Goal: Transaction & Acquisition: Purchase product/service

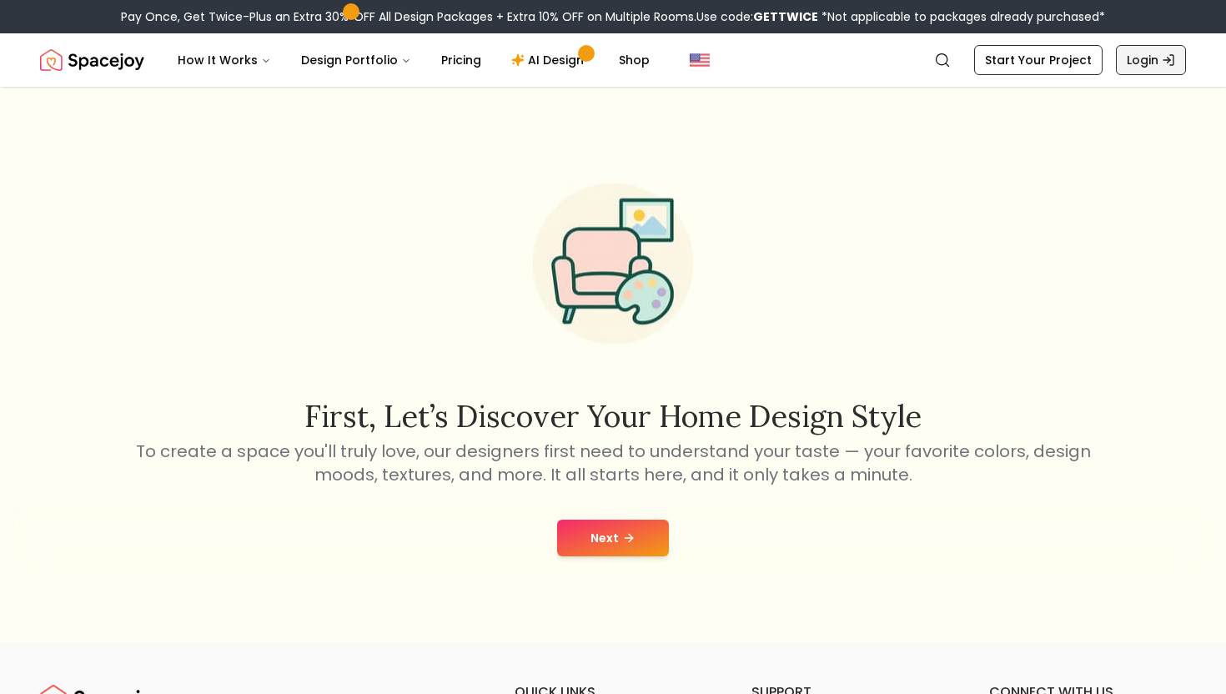
click at [1146, 62] on link "Login" at bounding box center [1151, 60] width 70 height 30
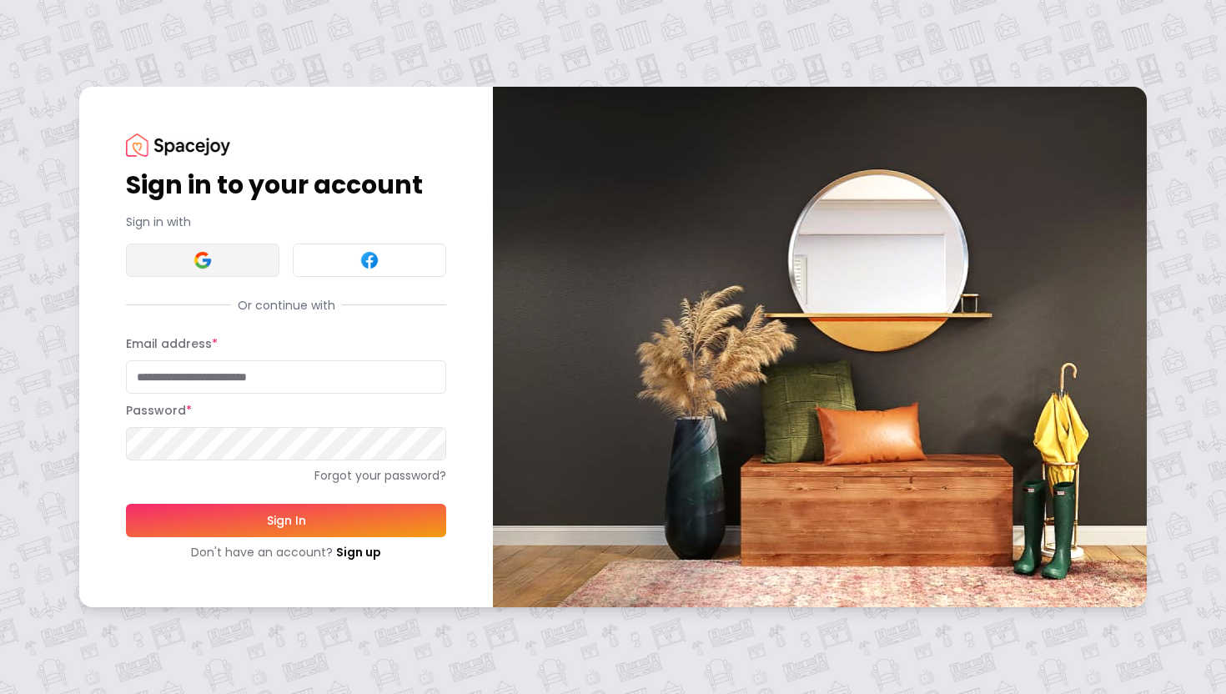
click at [228, 253] on button at bounding box center [202, 259] width 153 height 33
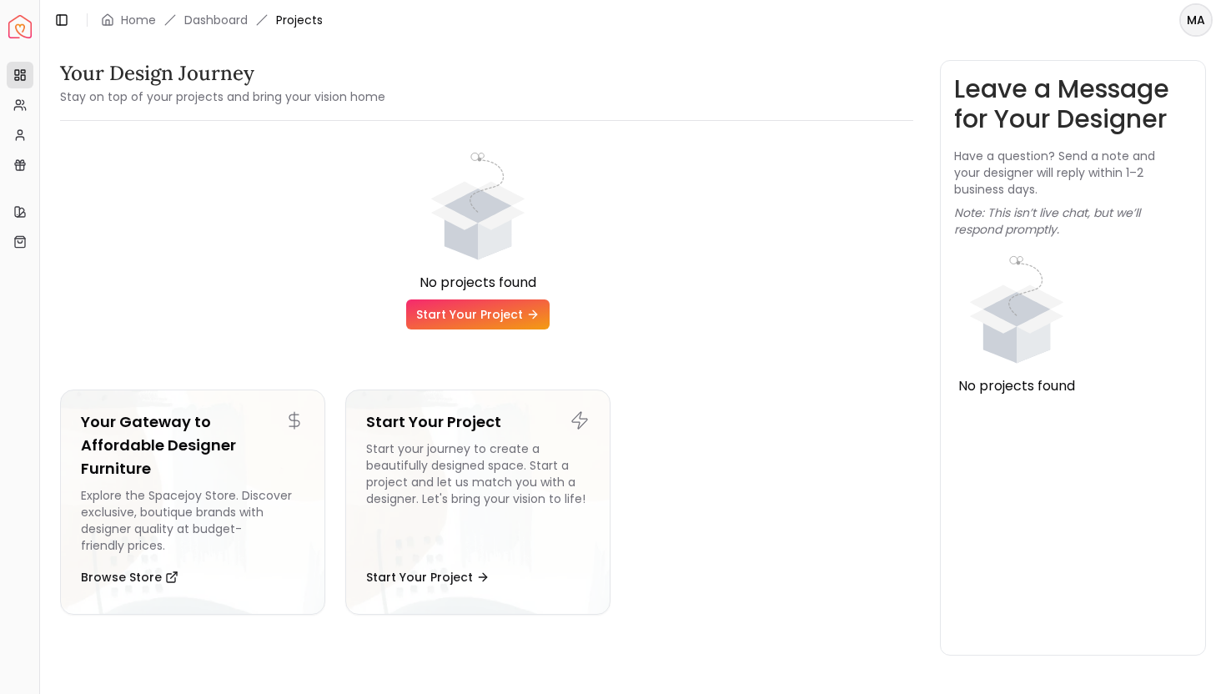
click at [479, 304] on link "Start Your Project" at bounding box center [477, 314] width 143 height 30
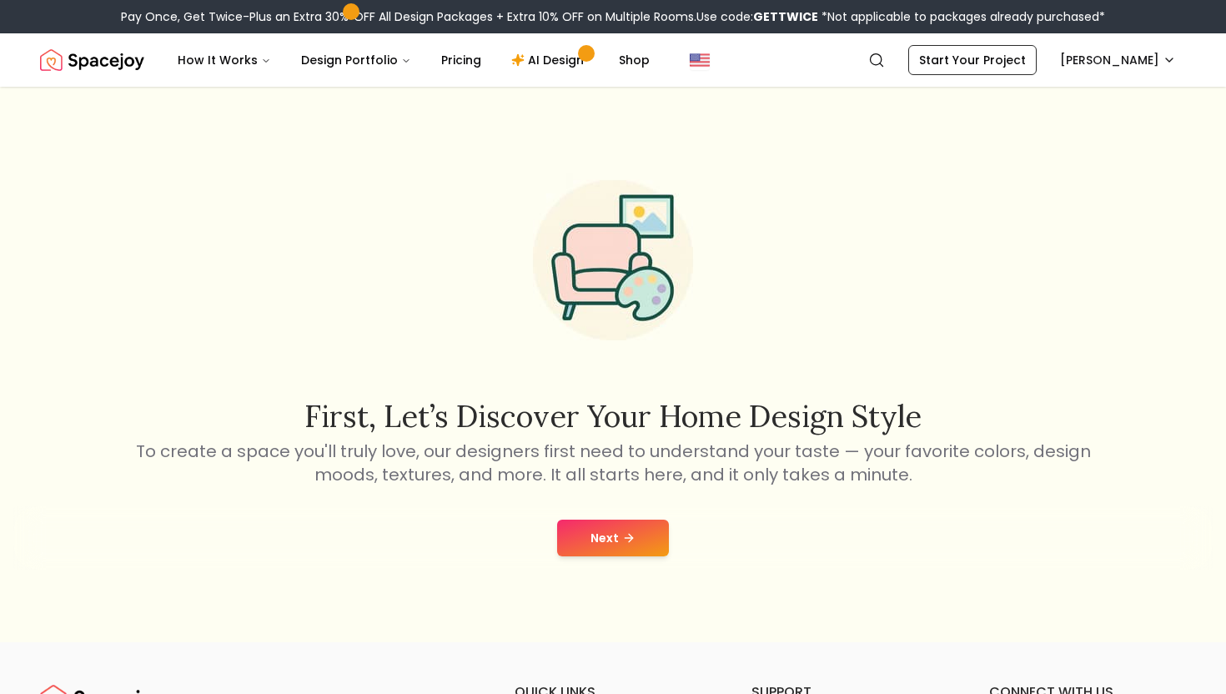
click at [619, 551] on button "Next" at bounding box center [613, 537] width 112 height 37
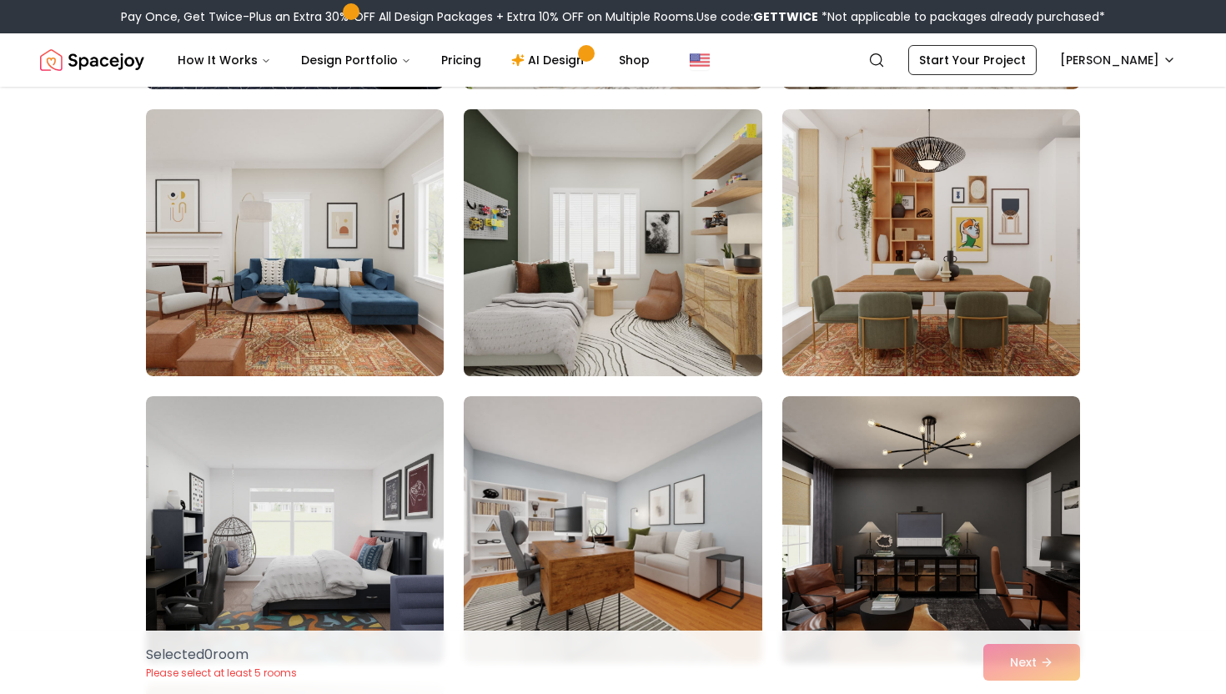
scroll to position [443, 0]
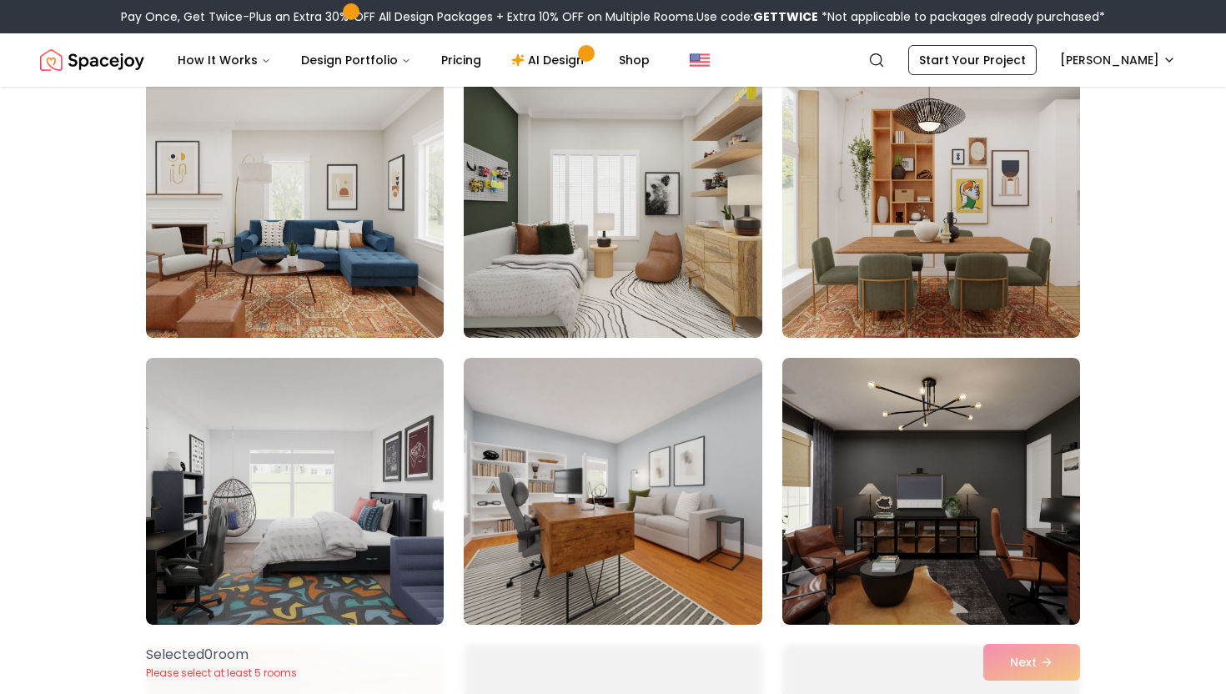
click at [695, 248] on img at bounding box center [612, 204] width 313 height 280
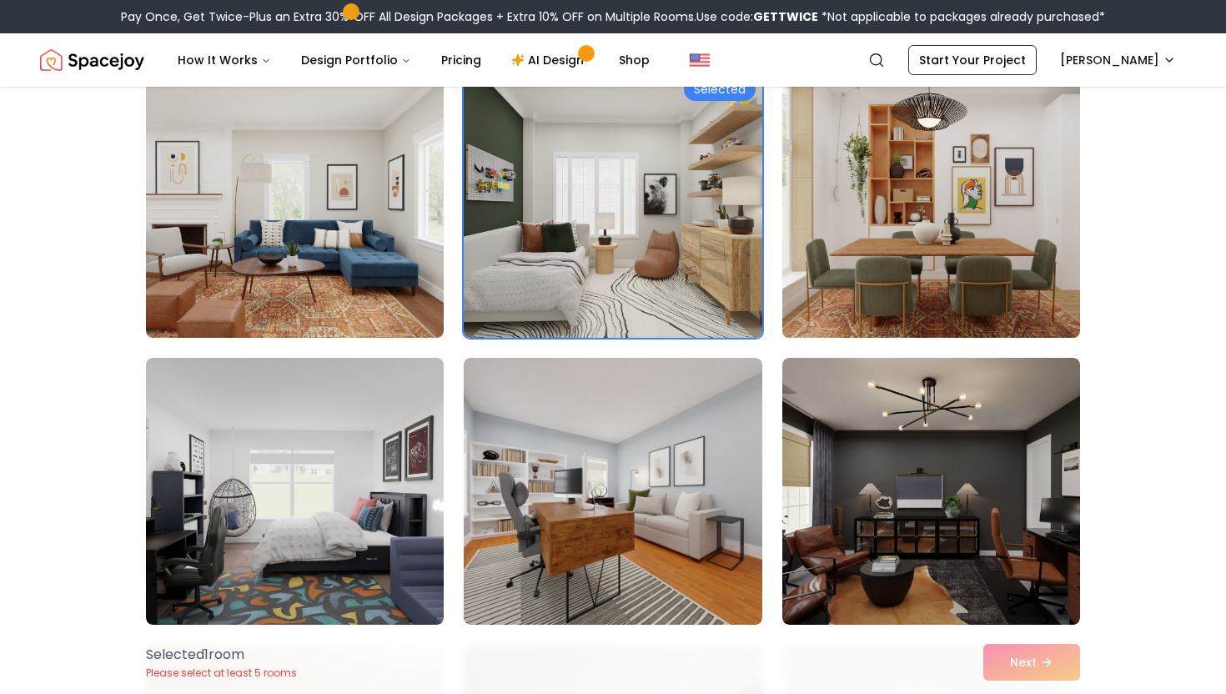
click at [896, 231] on img at bounding box center [931, 204] width 313 height 280
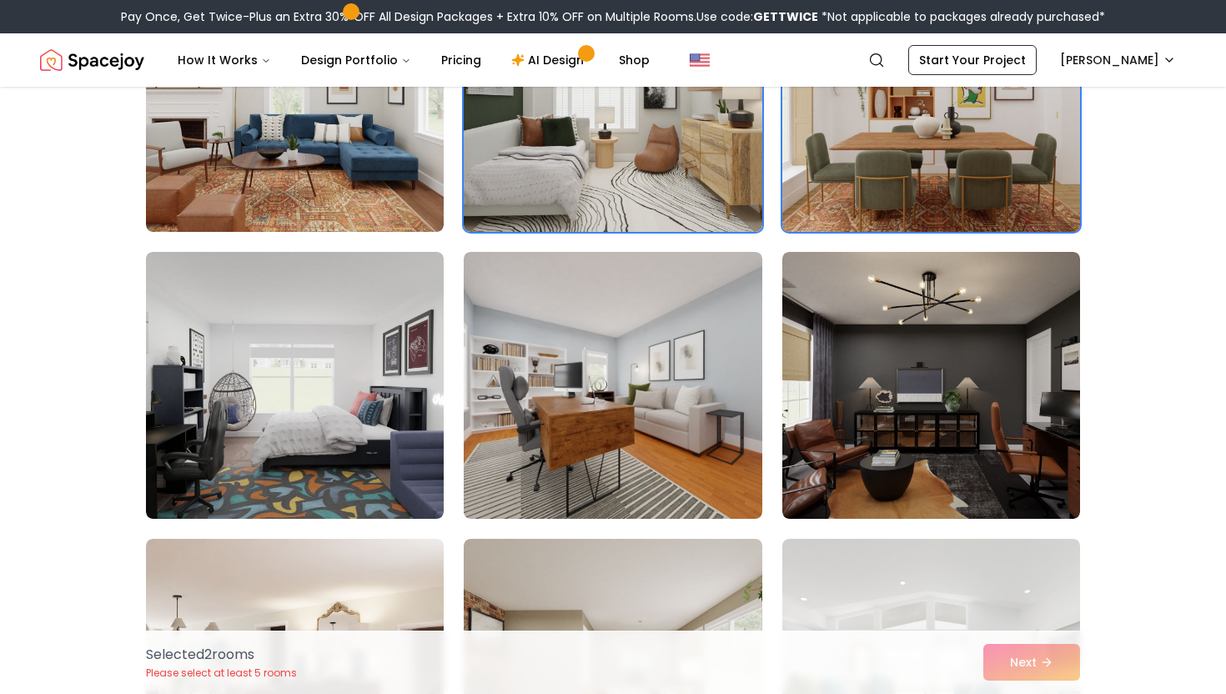
scroll to position [599, 0]
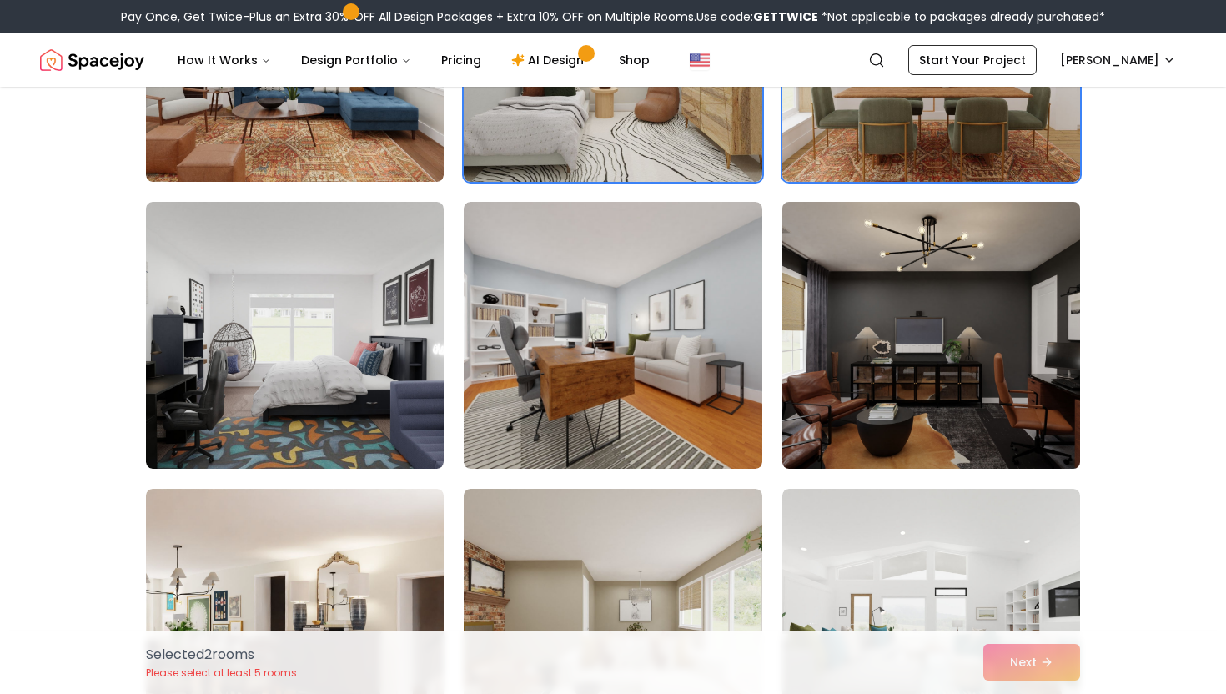
click at [881, 319] on img at bounding box center [931, 335] width 313 height 280
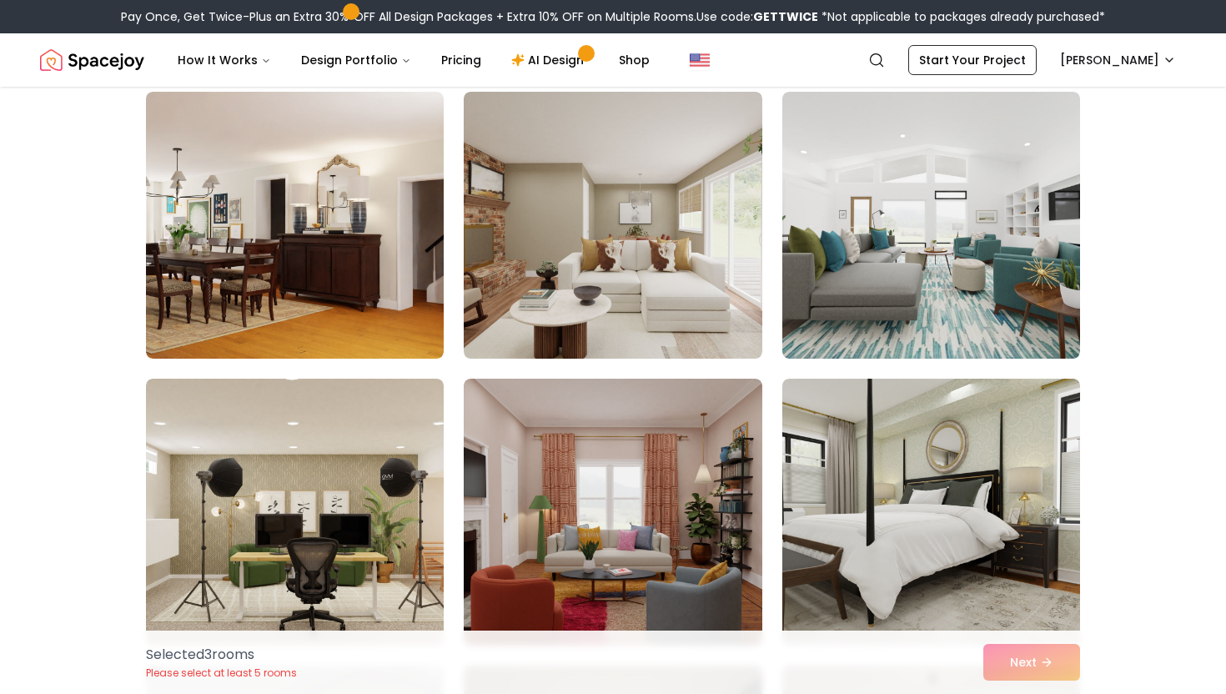
scroll to position [1006, 0]
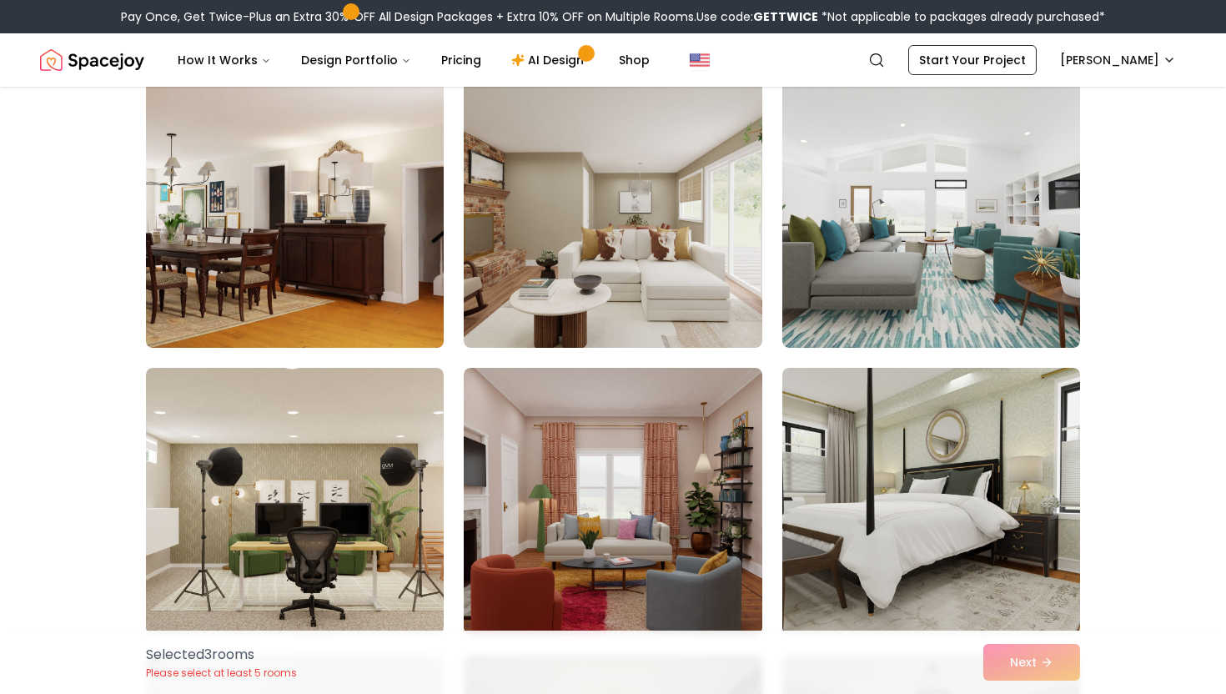
click at [430, 299] on img at bounding box center [294, 214] width 313 height 280
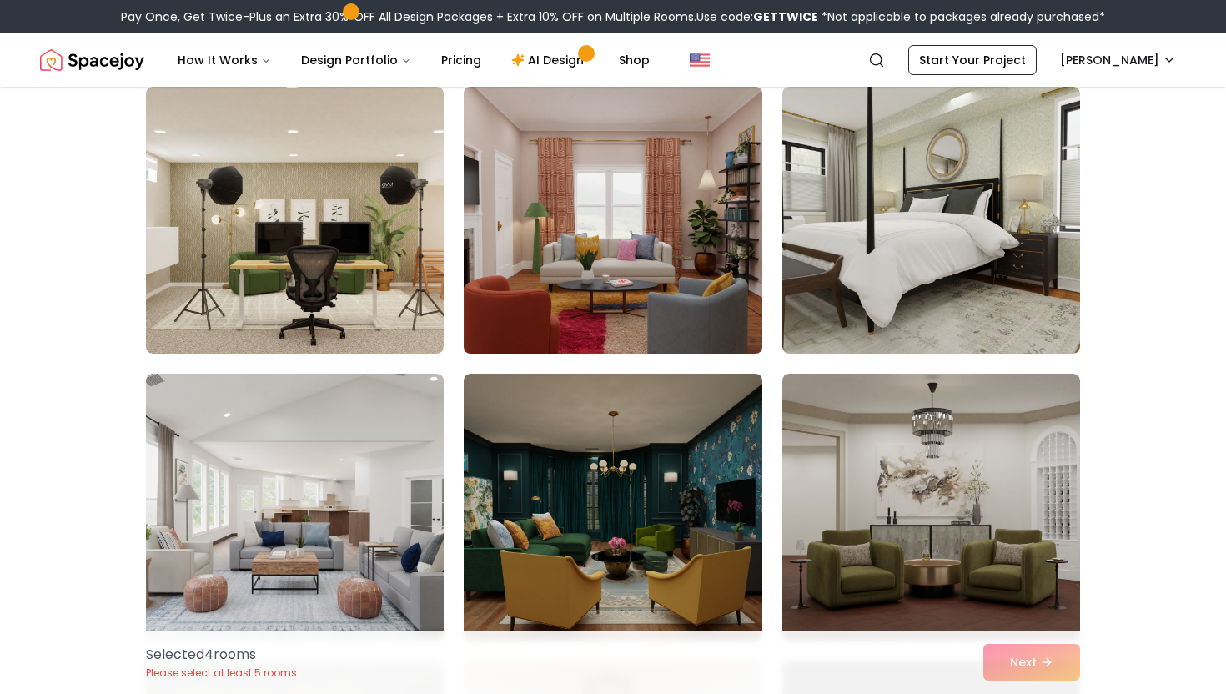
scroll to position [1288, 0]
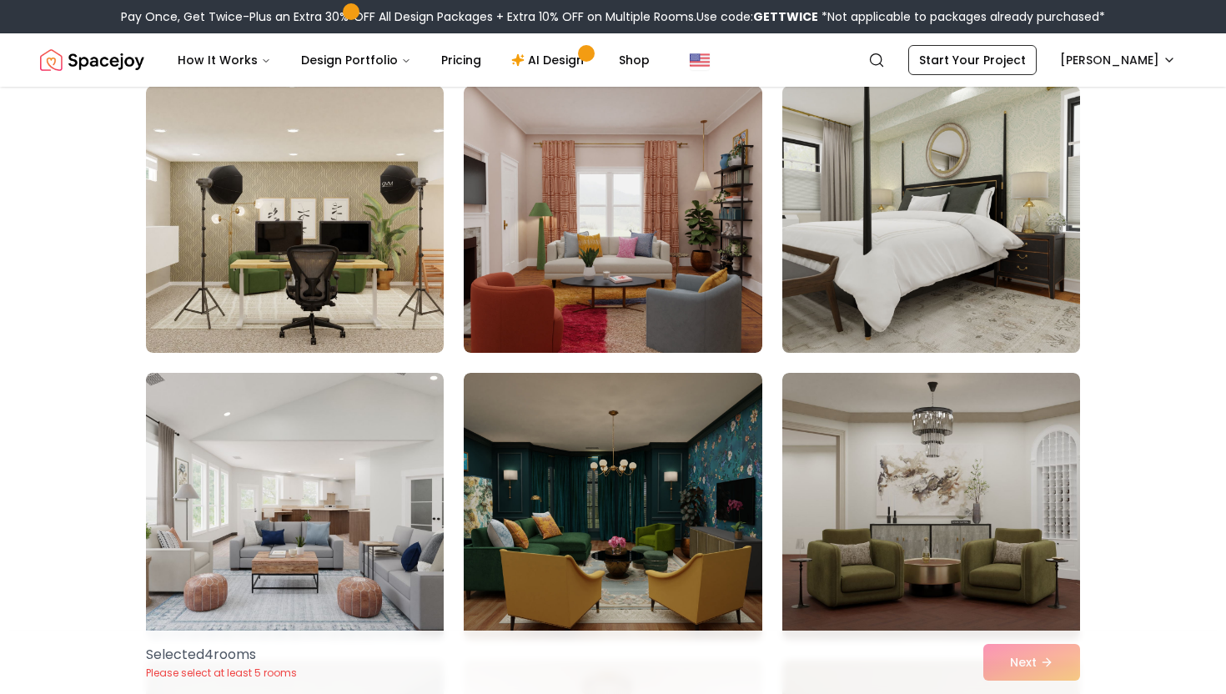
click at [930, 252] on img at bounding box center [931, 219] width 313 height 280
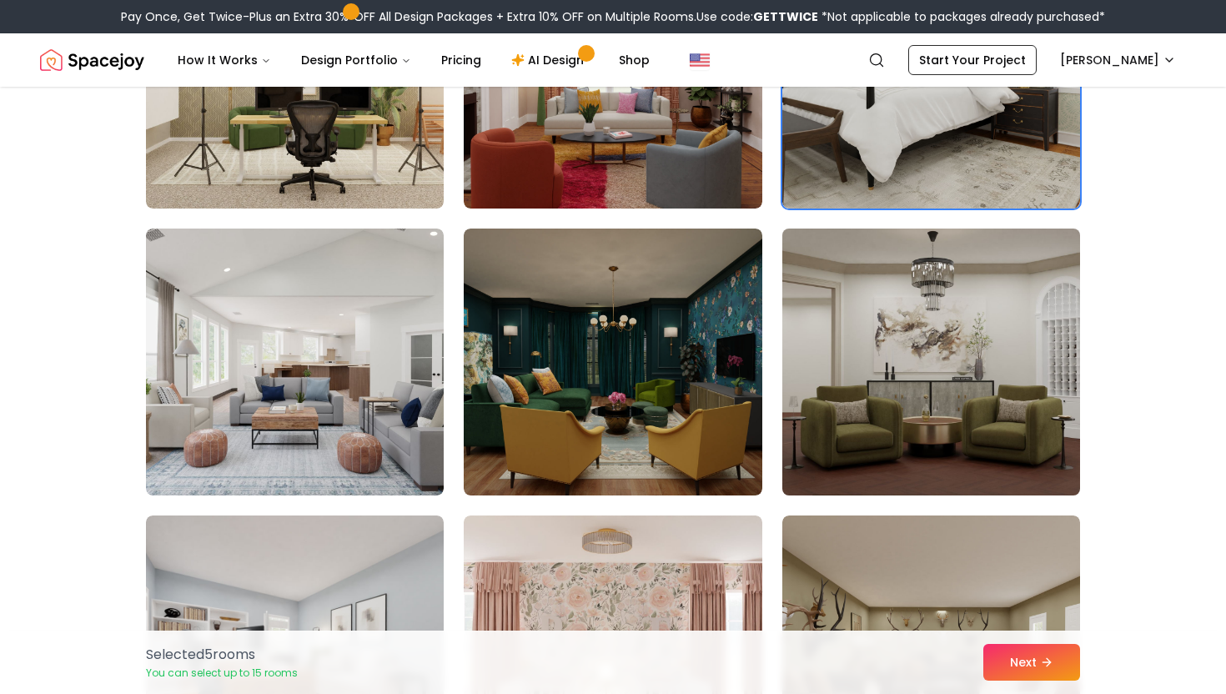
scroll to position [1511, 0]
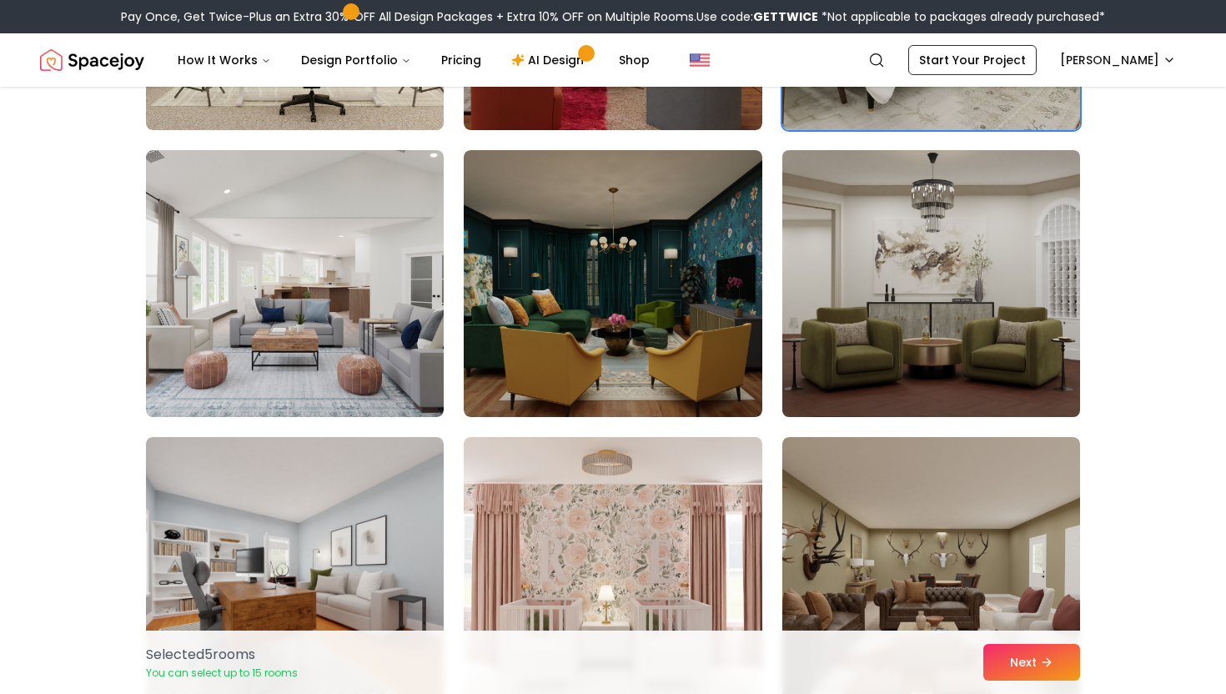
click at [871, 359] on img at bounding box center [931, 283] width 313 height 280
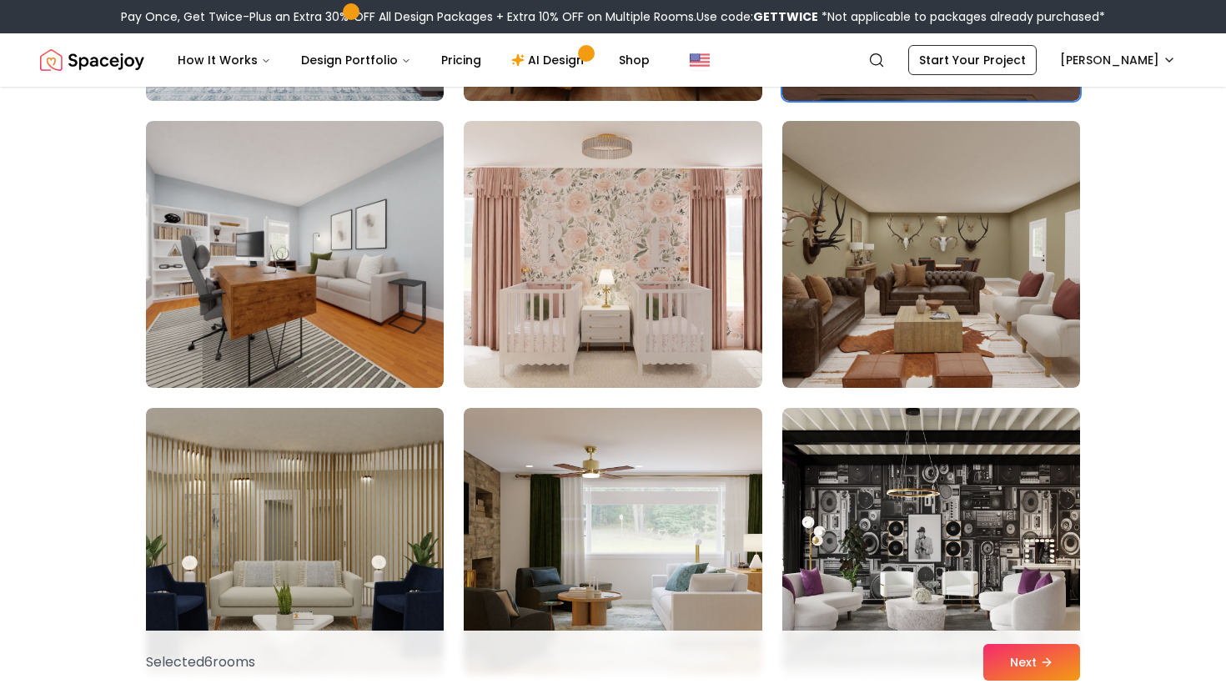
scroll to position [1830, 0]
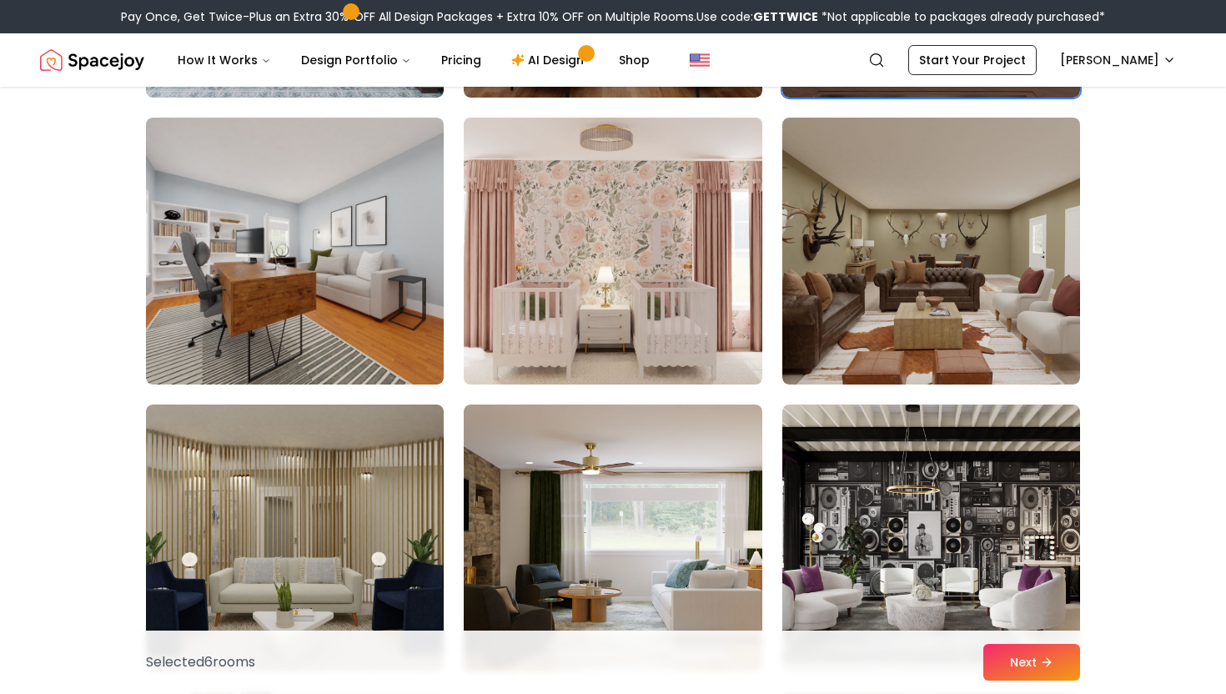
click at [647, 295] on img at bounding box center [612, 251] width 313 height 280
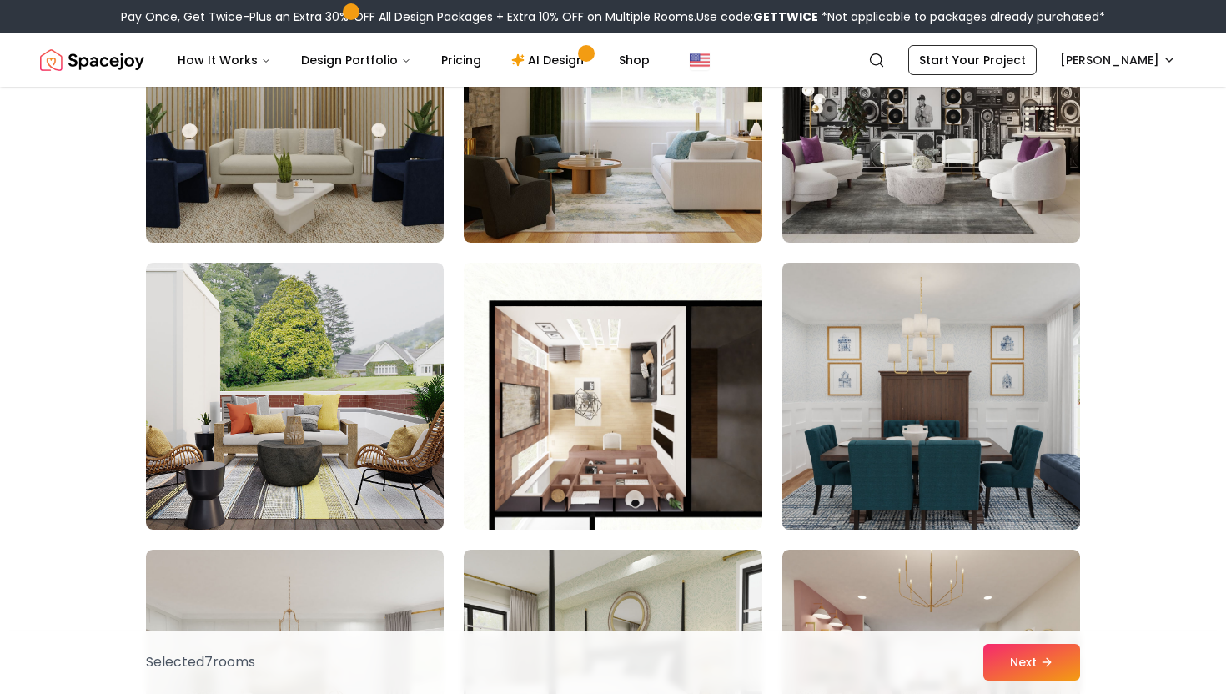
scroll to position [2270, 0]
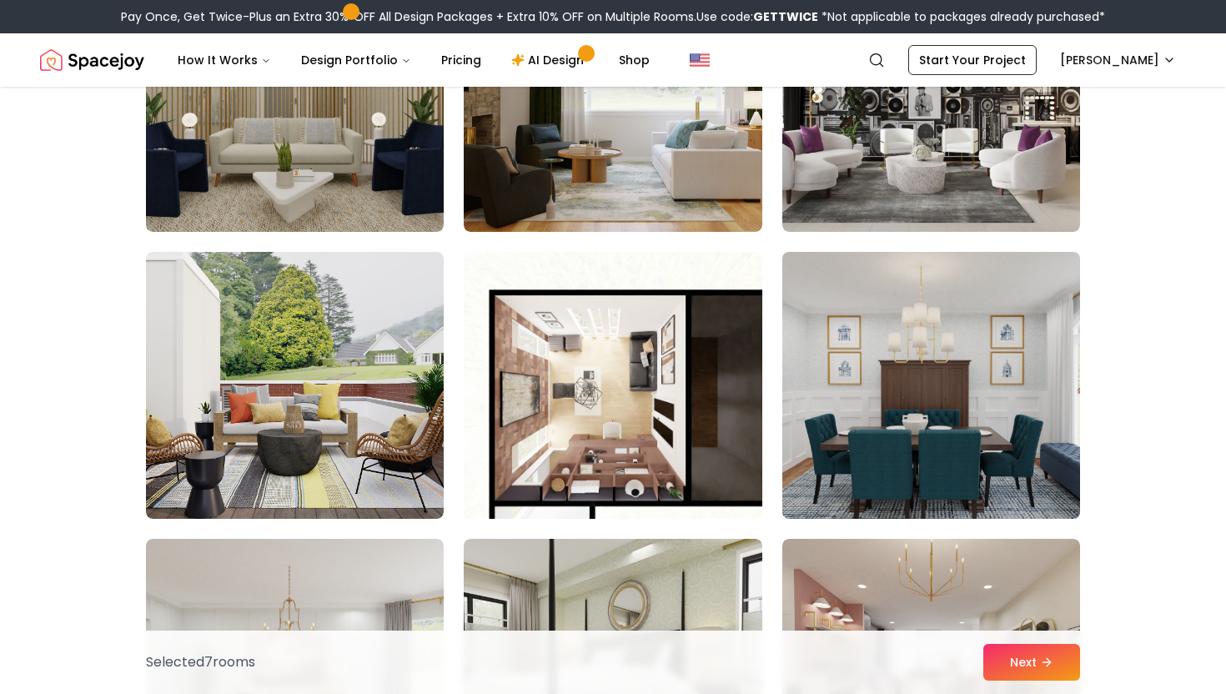
click at [935, 379] on img at bounding box center [931, 385] width 313 height 280
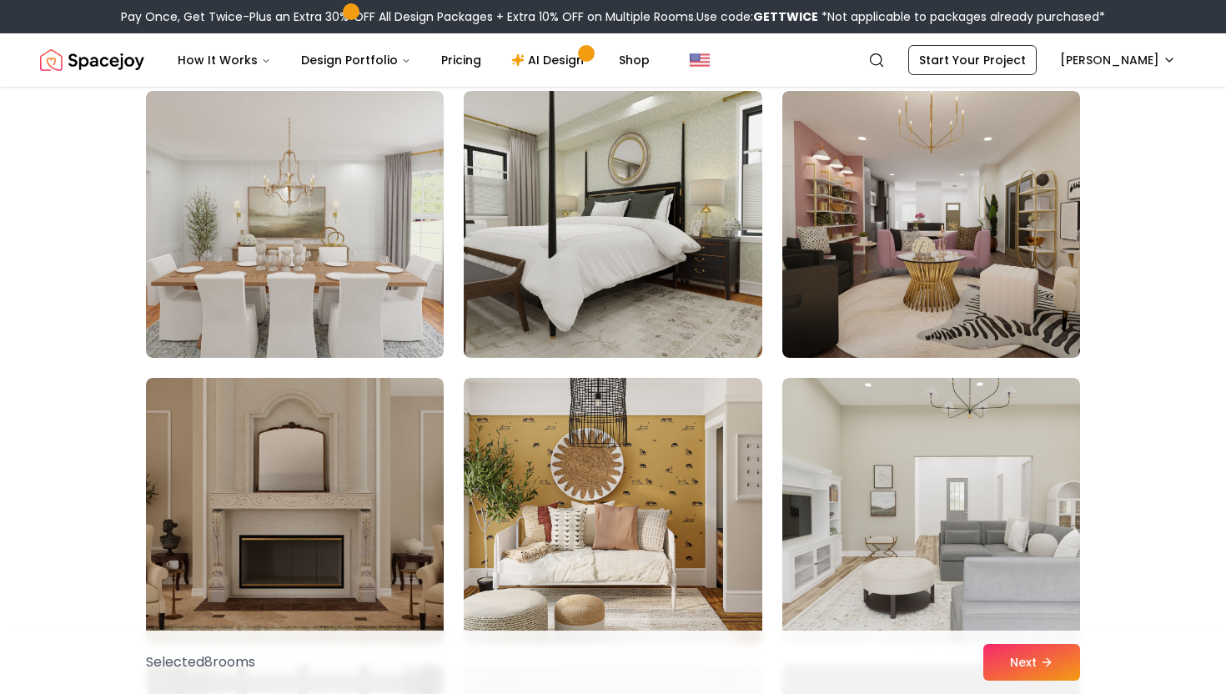
scroll to position [2721, 0]
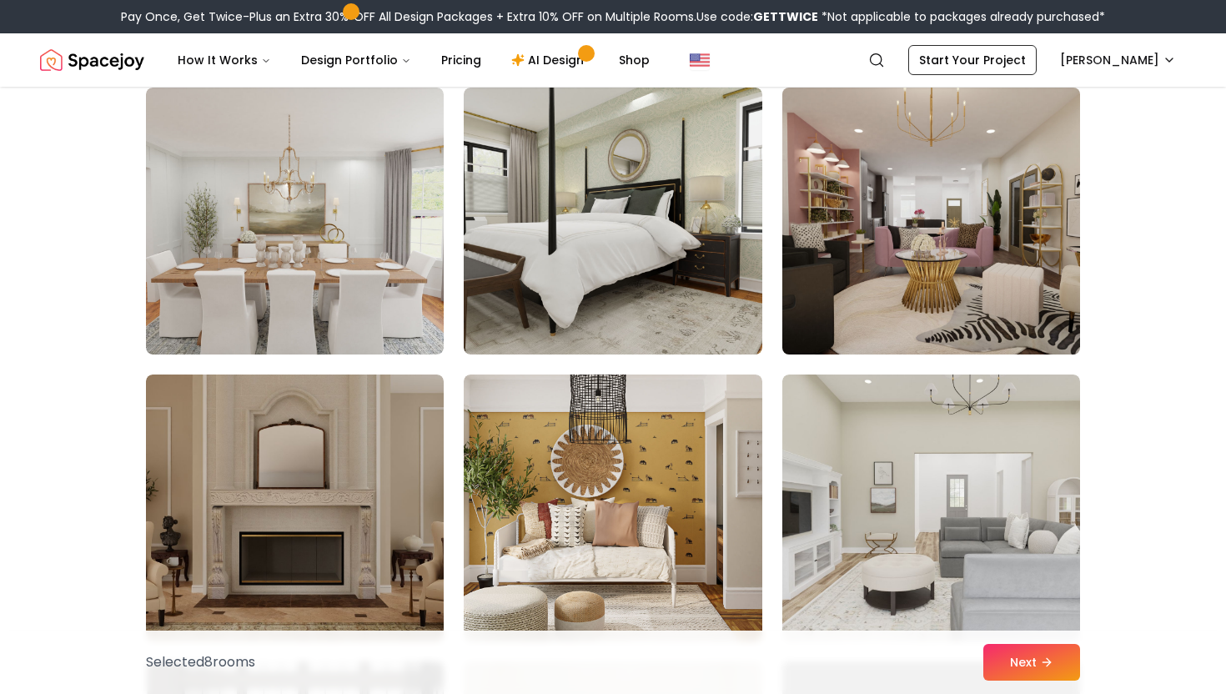
click at [890, 272] on img at bounding box center [931, 221] width 313 height 280
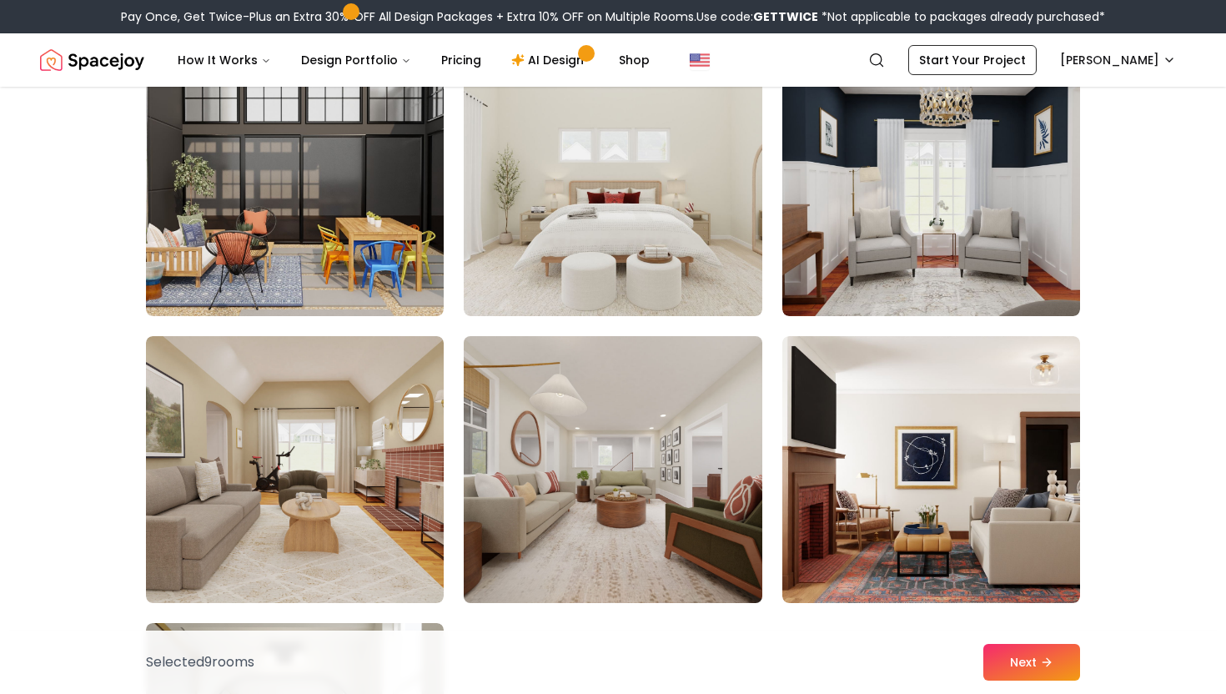
scroll to position [3374, 0]
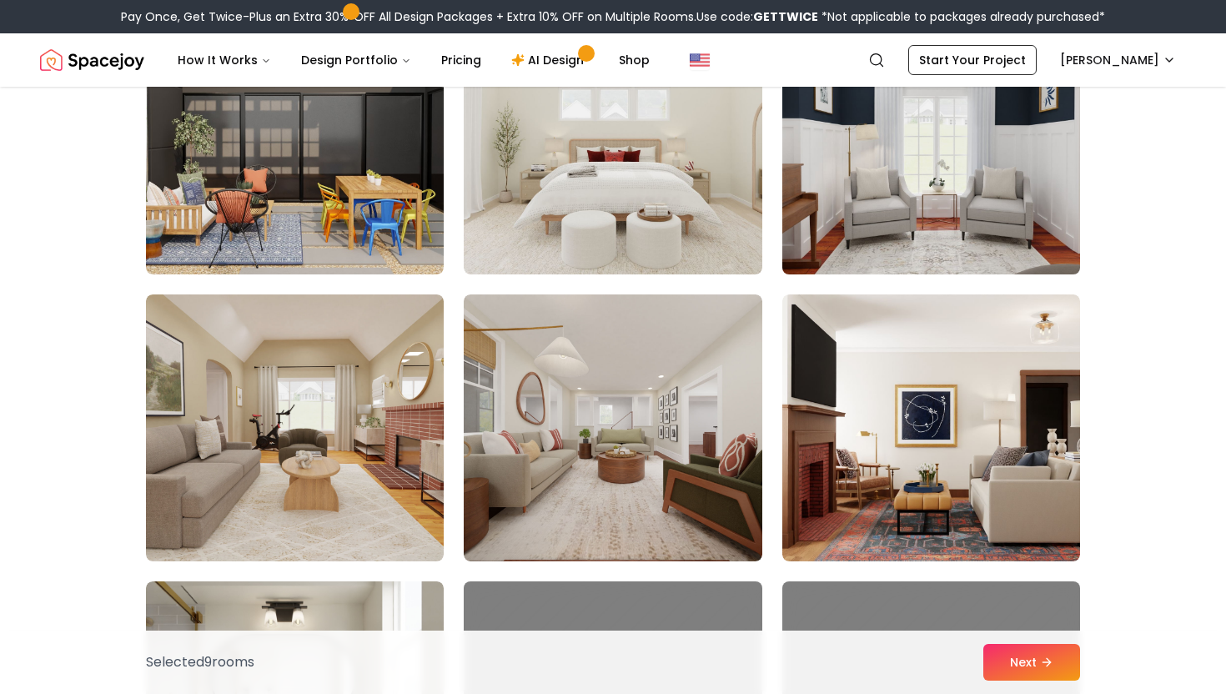
click at [871, 225] on img at bounding box center [931, 141] width 313 height 280
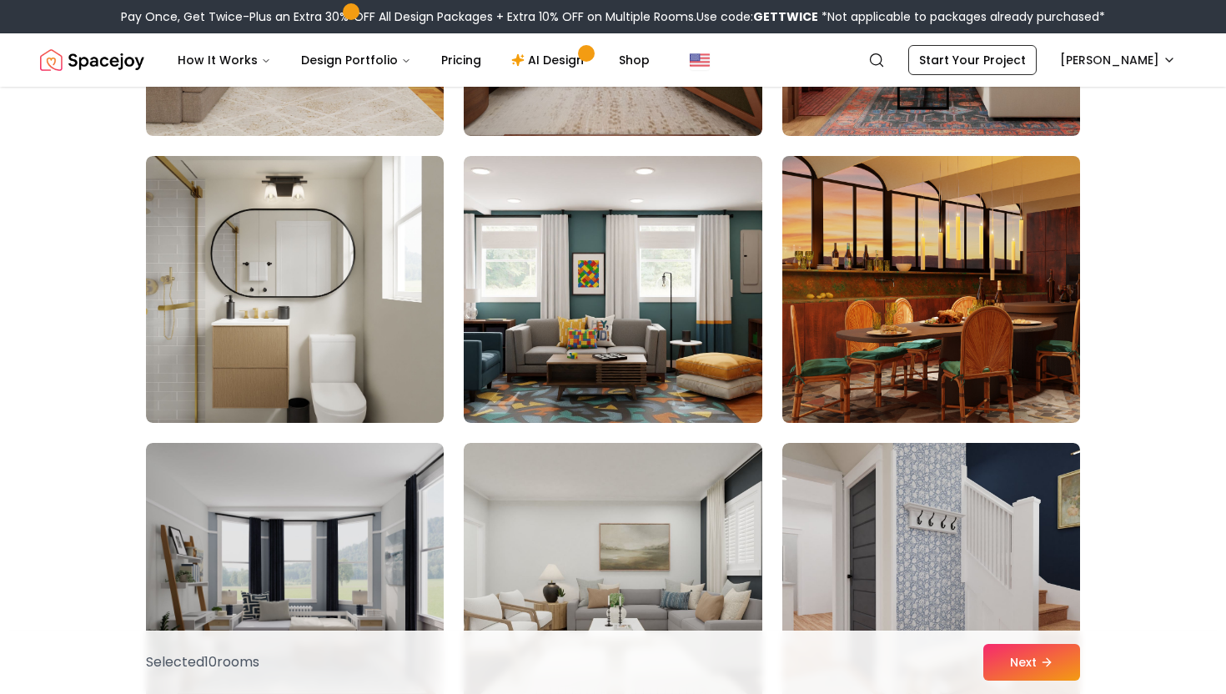
click at [802, 337] on img at bounding box center [931, 289] width 313 height 280
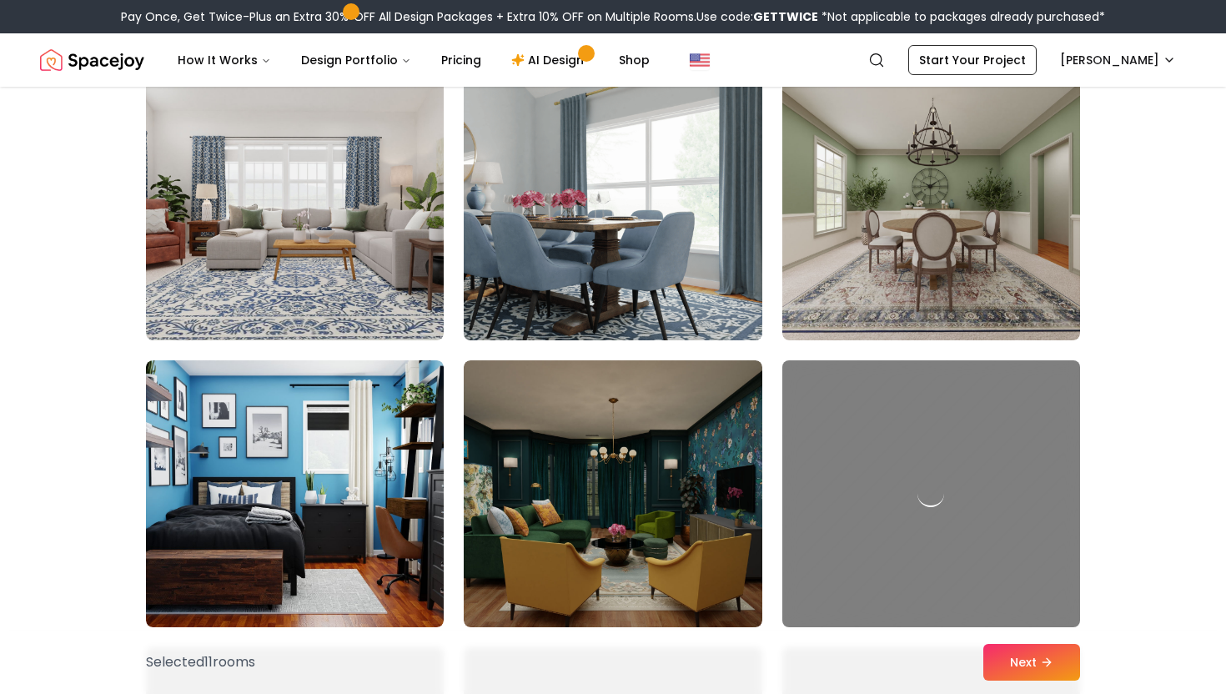
scroll to position [4457, 0]
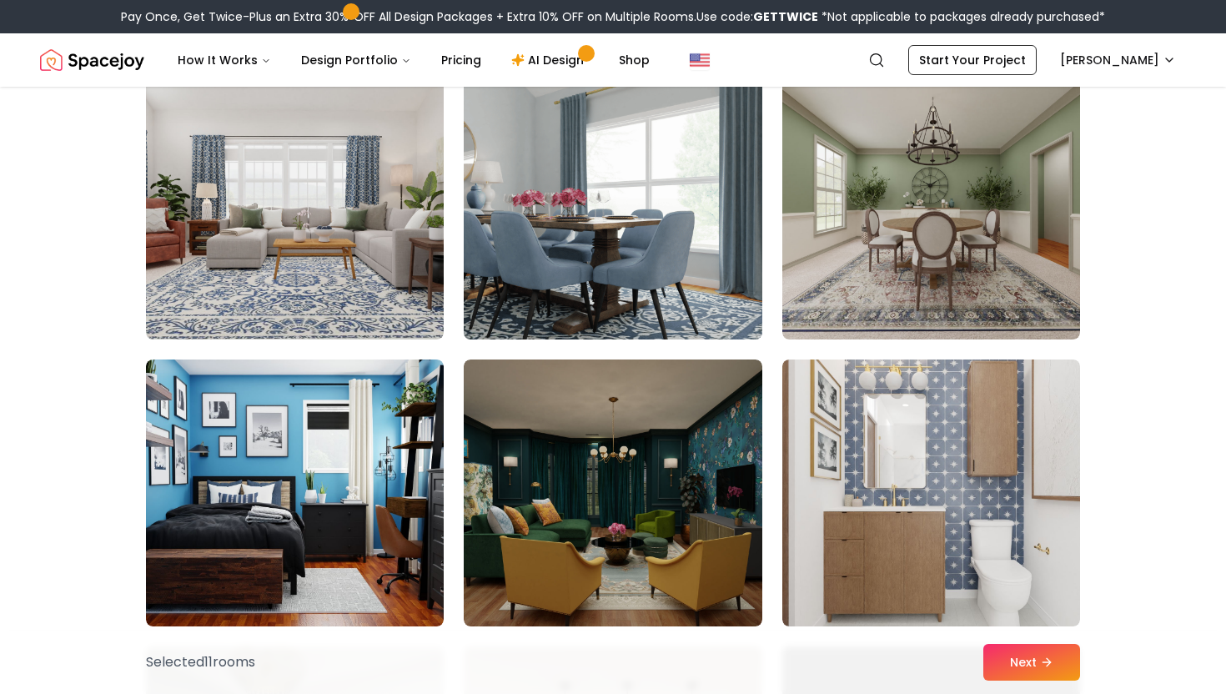
click at [719, 208] on img at bounding box center [612, 206] width 313 height 280
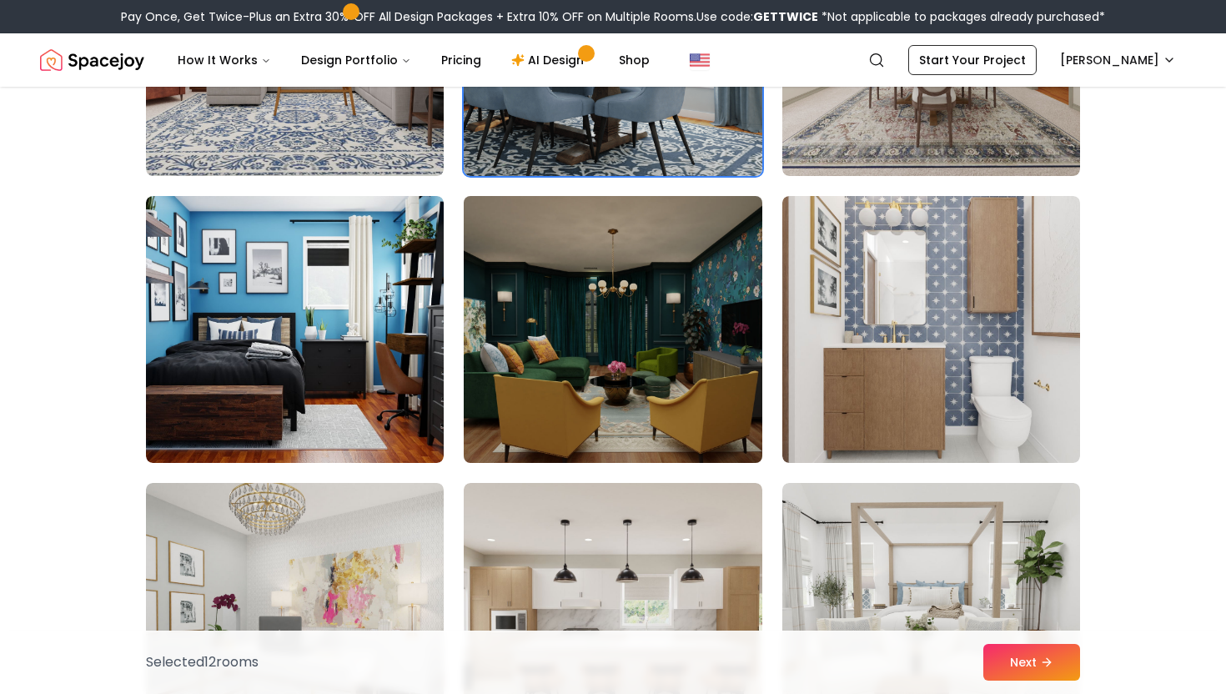
click at [650, 327] on img at bounding box center [612, 329] width 313 height 280
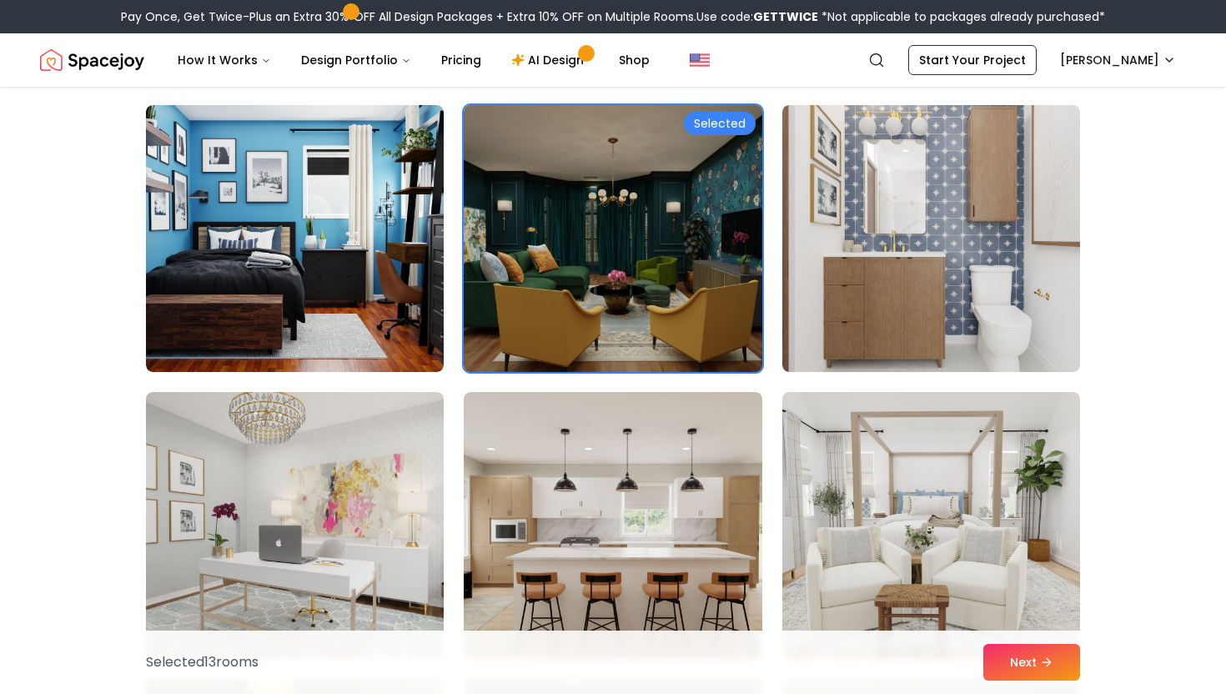
scroll to position [4727, 0]
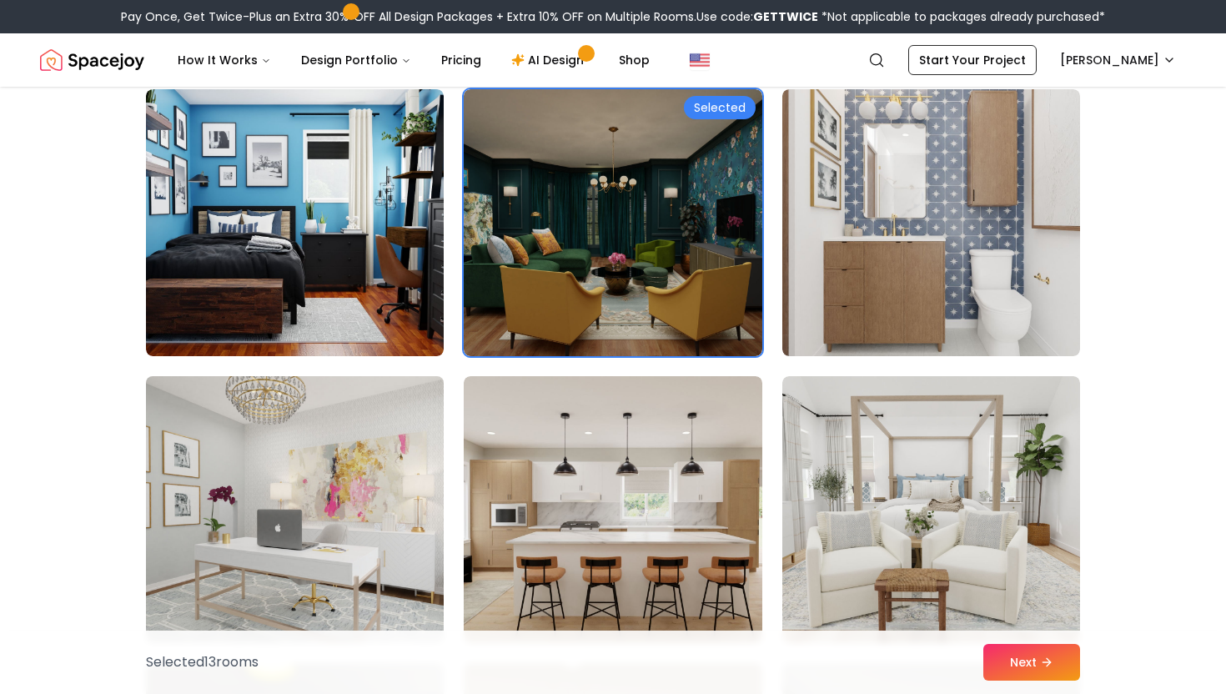
click at [341, 536] on img at bounding box center [294, 509] width 313 height 280
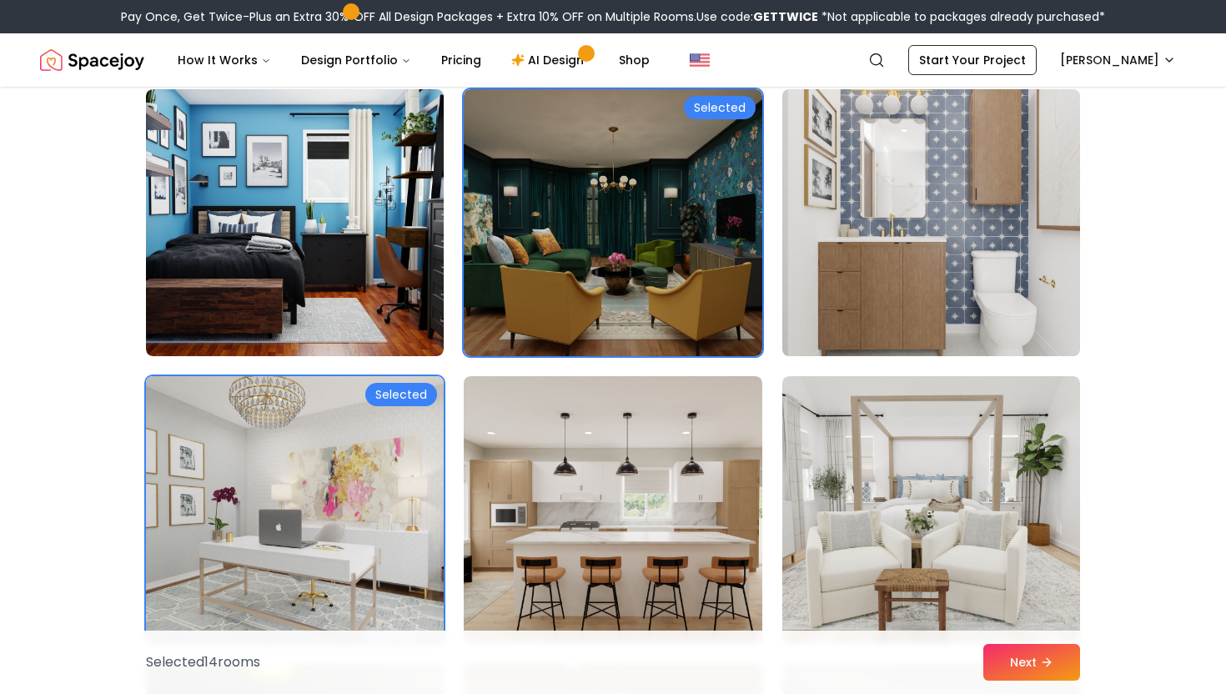
click at [859, 221] on img at bounding box center [931, 223] width 313 height 280
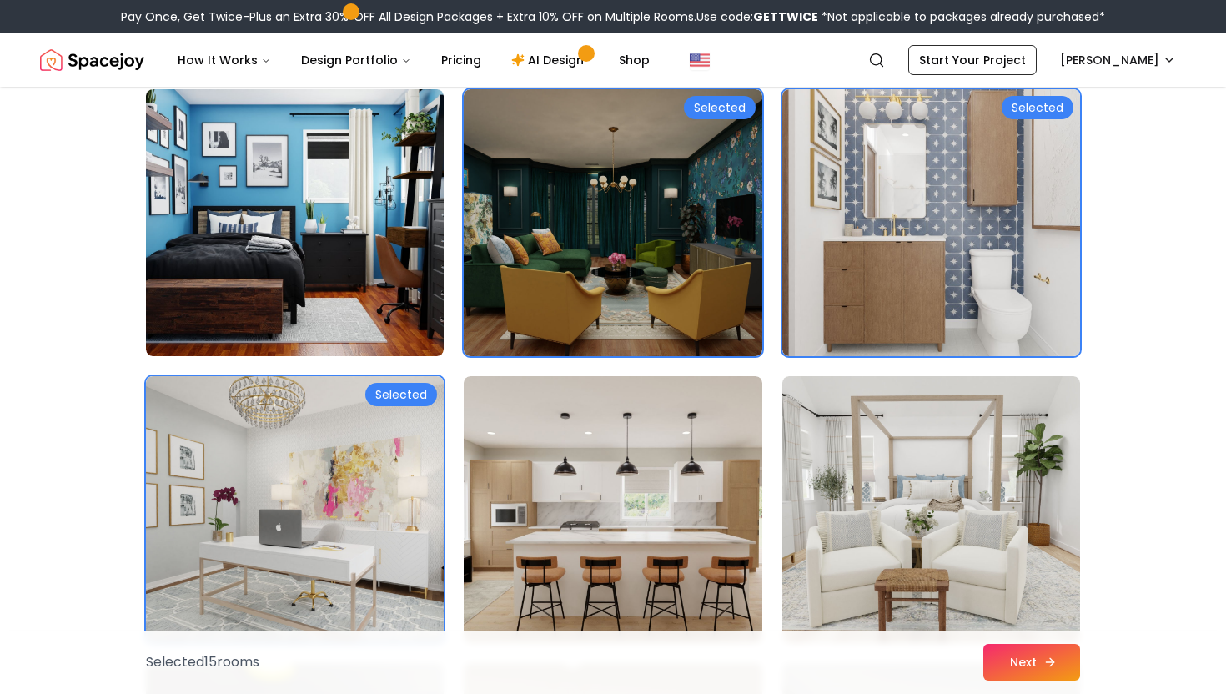
click at [1013, 665] on button "Next" at bounding box center [1031, 662] width 97 height 37
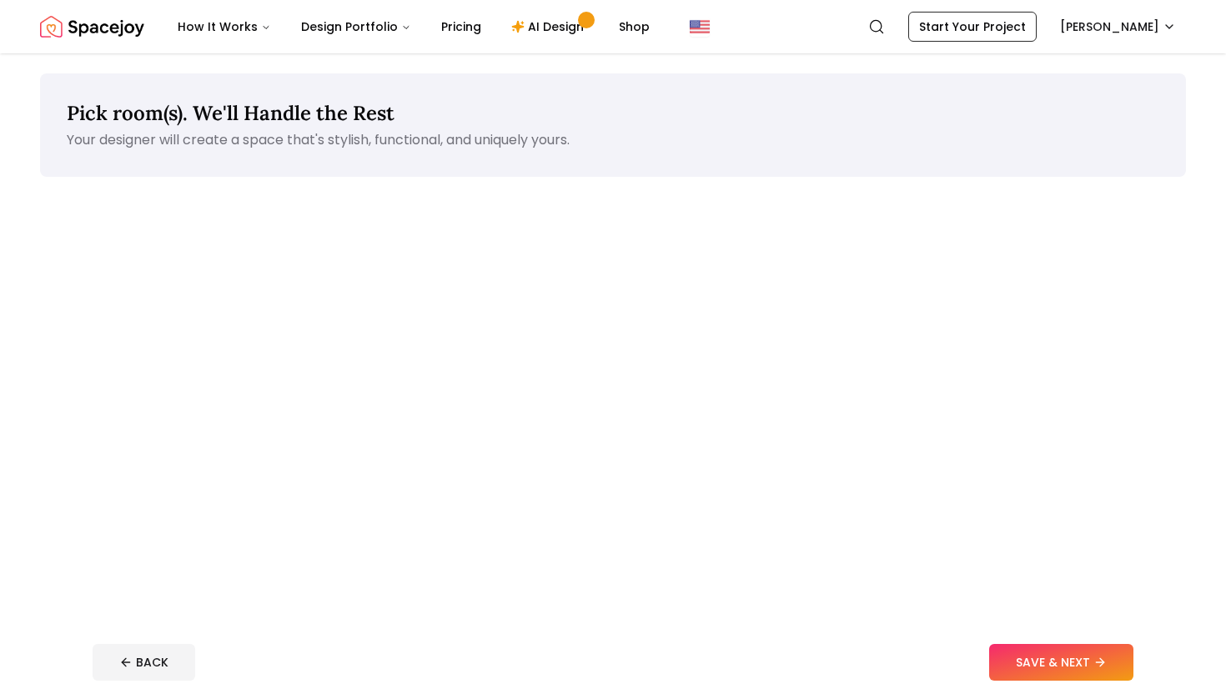
click at [907, 387] on div "Living Room Bedroom Office Dining Room entryway Kids' Bedroom/Nursery *Euphoria…" at bounding box center [613, 438] width 1146 height 480
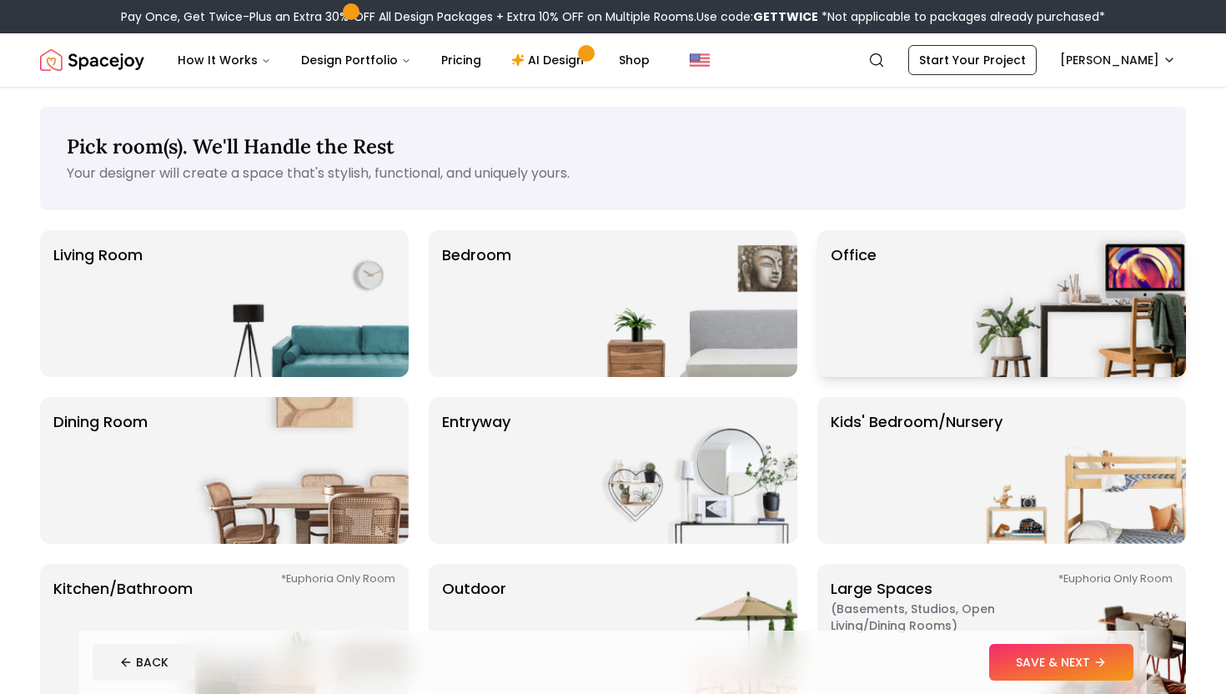
click at [943, 296] on div "Office" at bounding box center [1001, 303] width 369 height 147
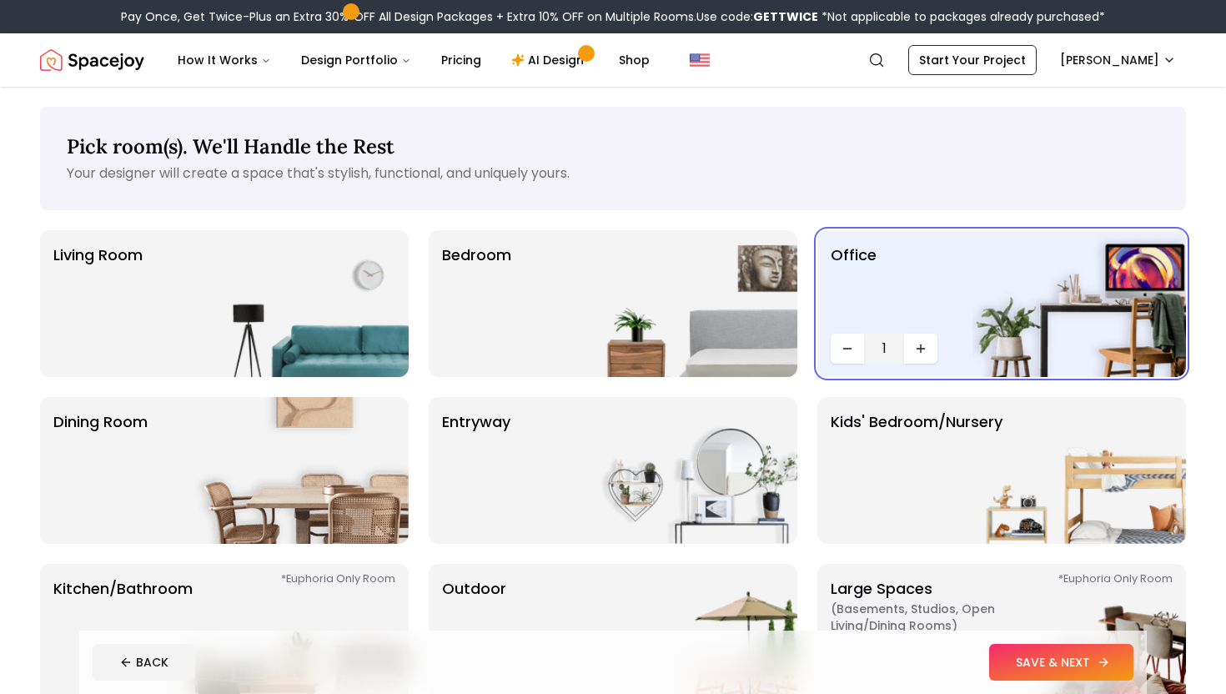
click at [1017, 669] on button "SAVE & NEXT" at bounding box center [1061, 662] width 144 height 37
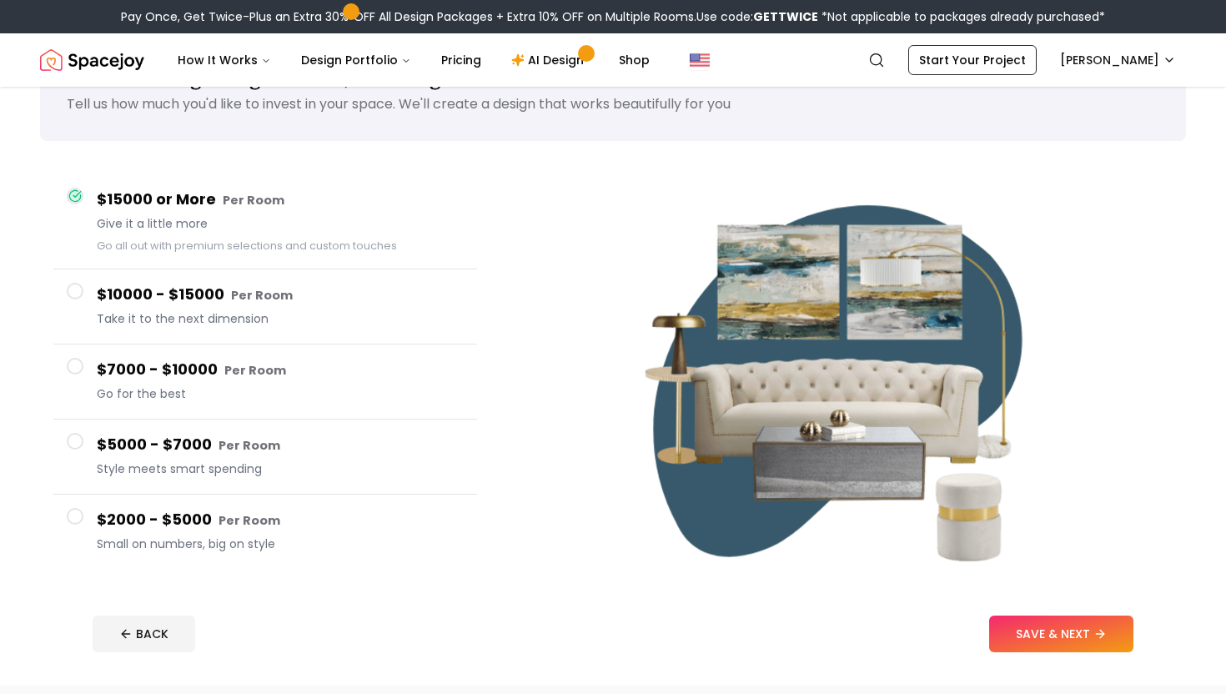
scroll to position [72, 0]
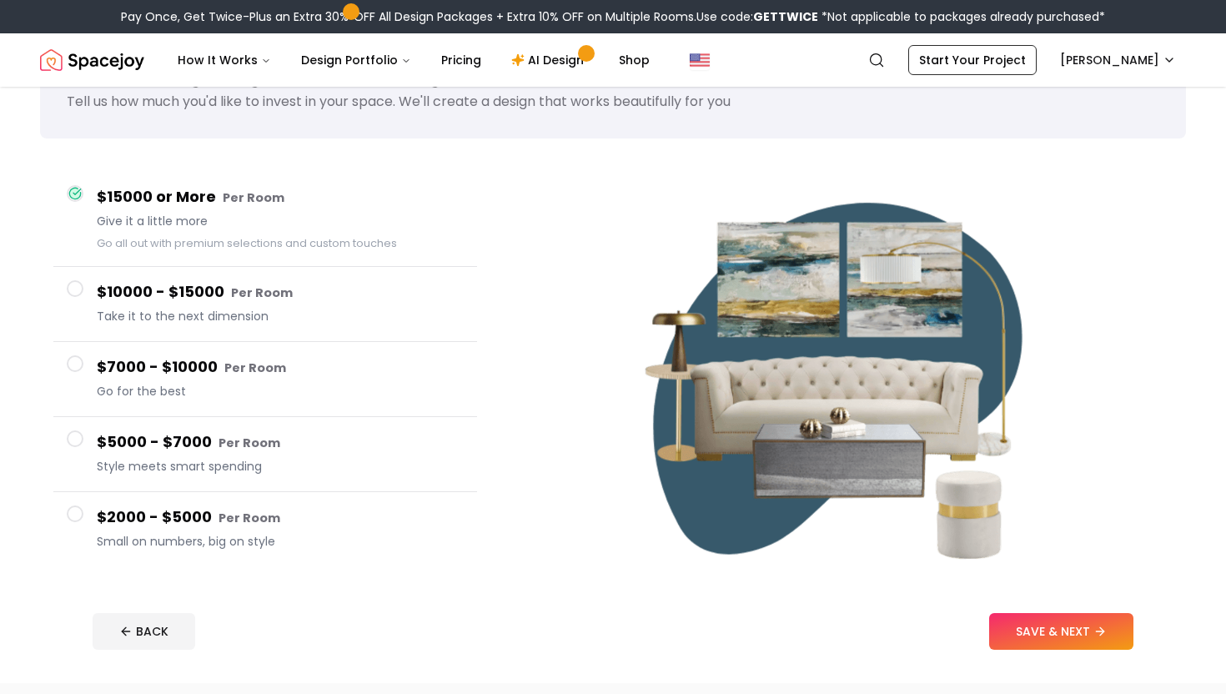
click at [314, 542] on span "Small on numbers, big on style" at bounding box center [280, 541] width 367 height 17
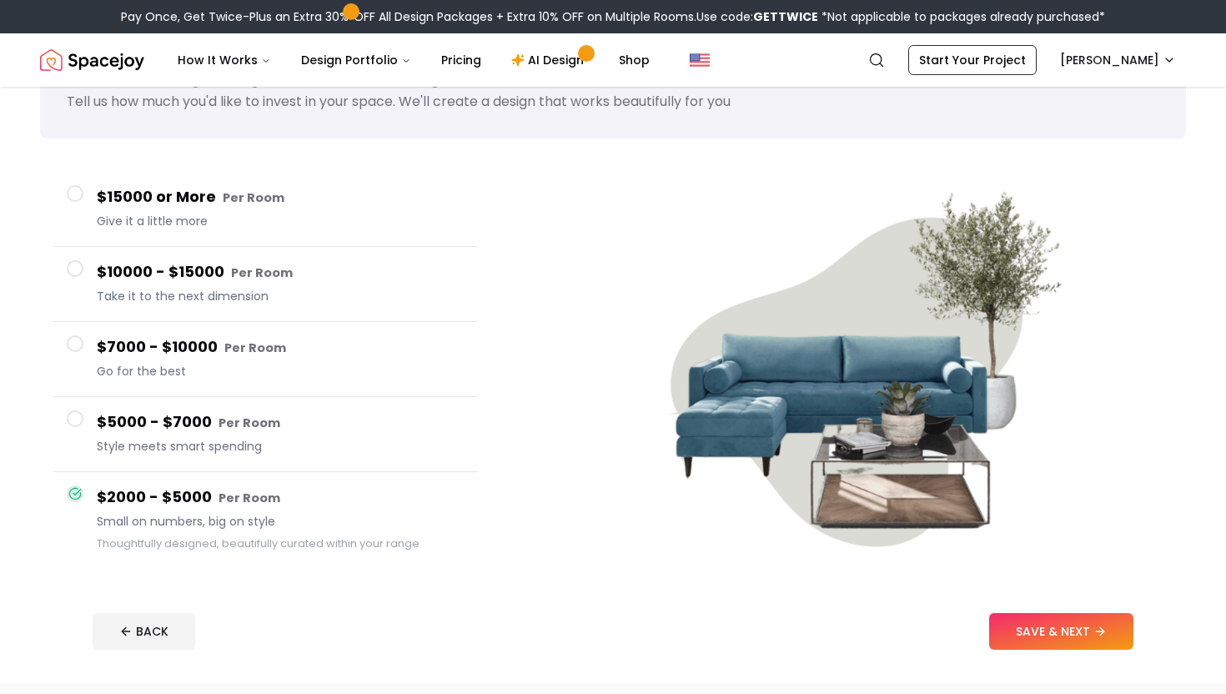
click at [319, 430] on h4 "$5000 - $7000 Per Room" at bounding box center [280, 422] width 367 height 24
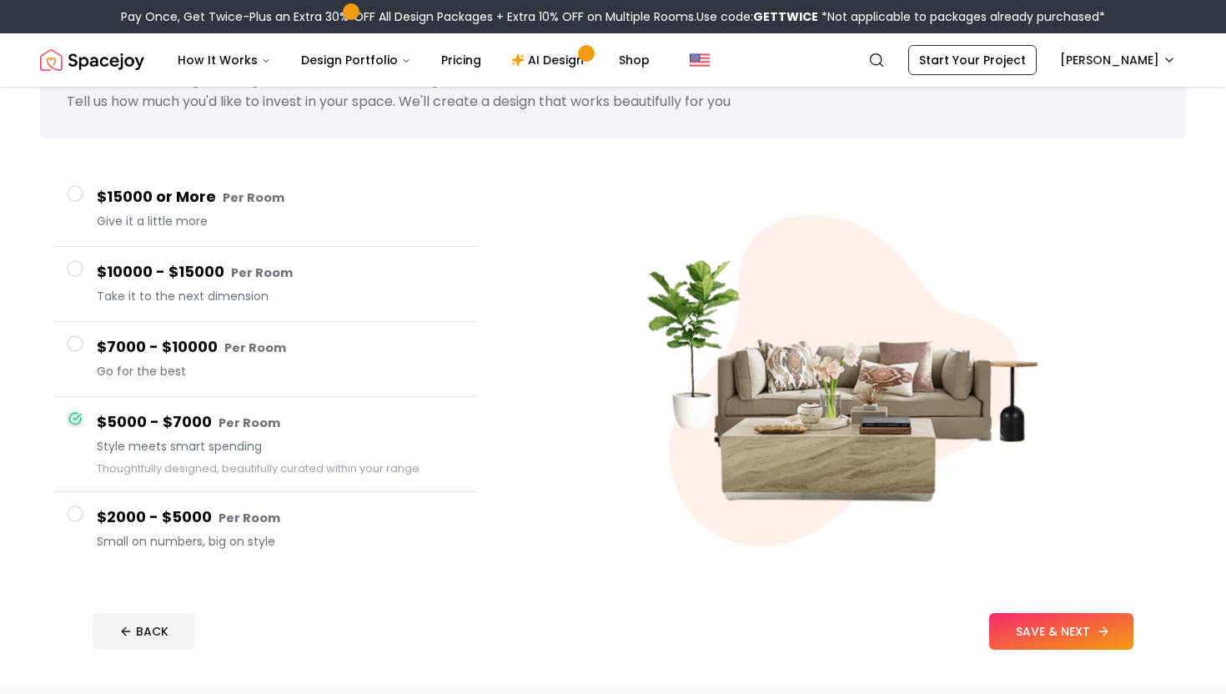
click at [1045, 641] on button "SAVE & NEXT" at bounding box center [1061, 631] width 144 height 37
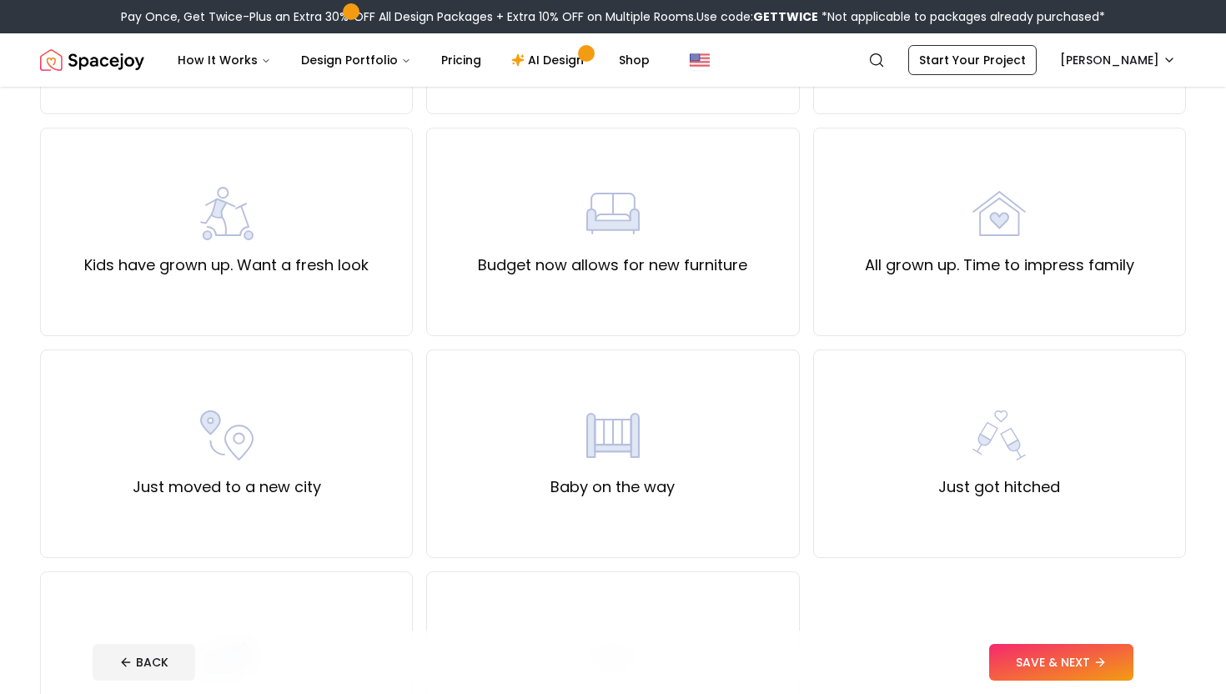
scroll to position [333, 0]
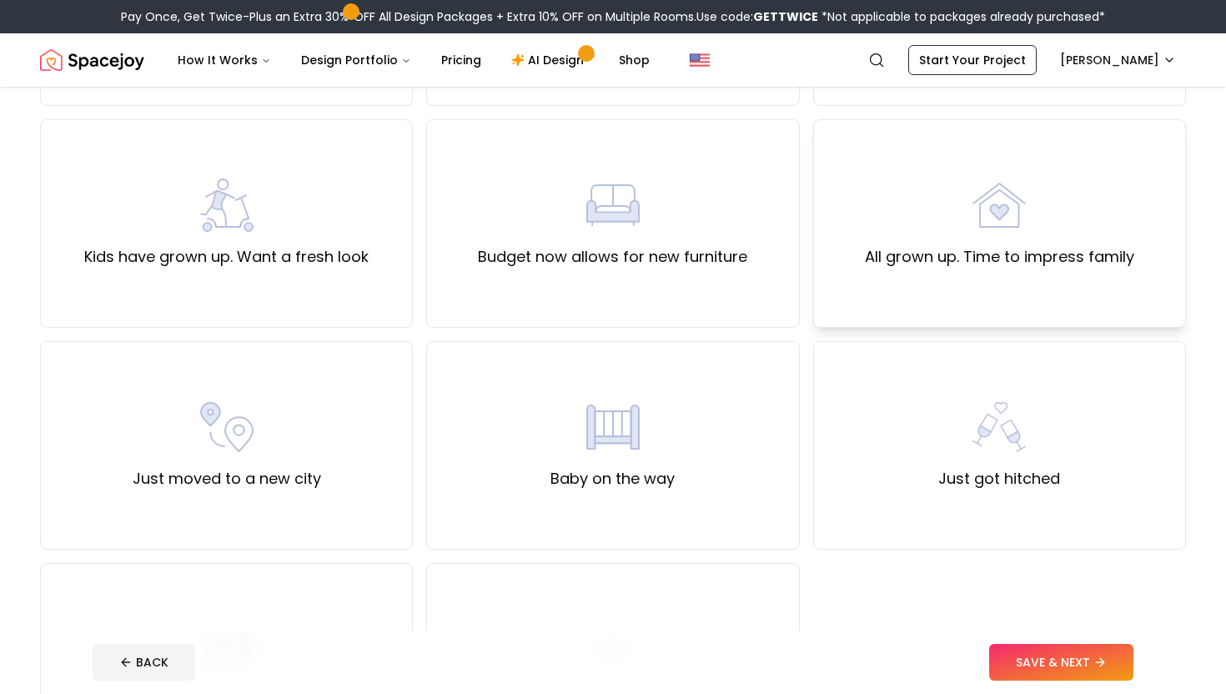
click at [1014, 256] on label "All grown up. Time to impress family" at bounding box center [999, 256] width 269 height 23
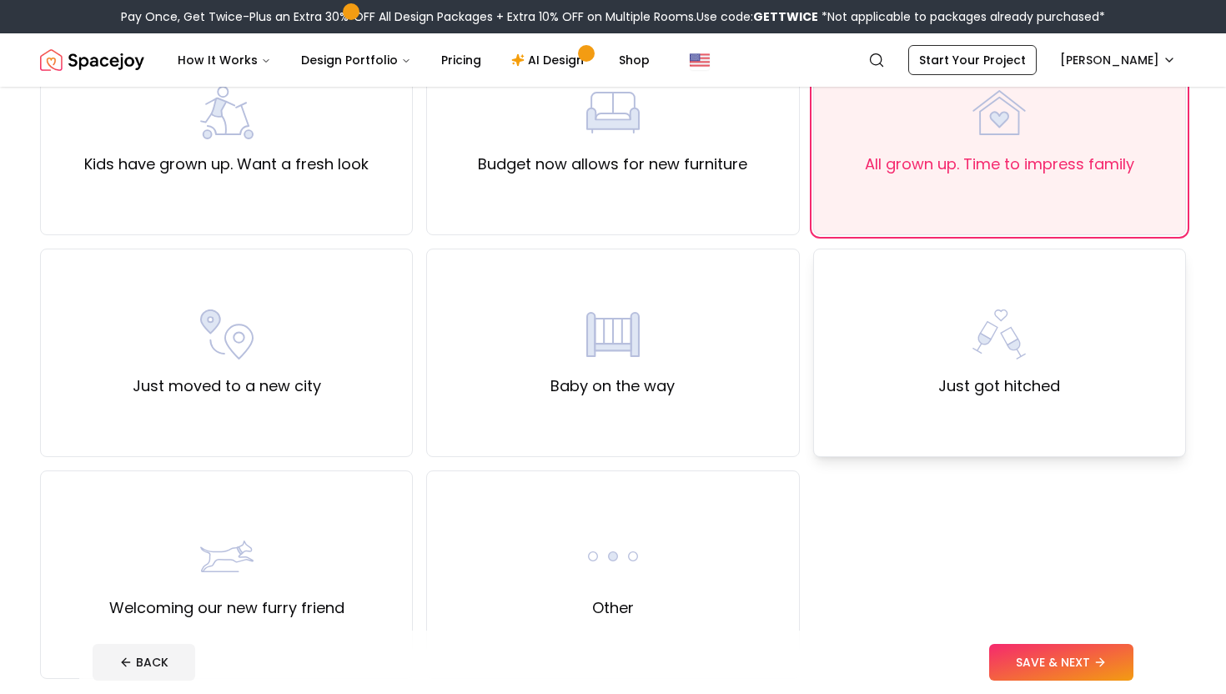
scroll to position [595, 0]
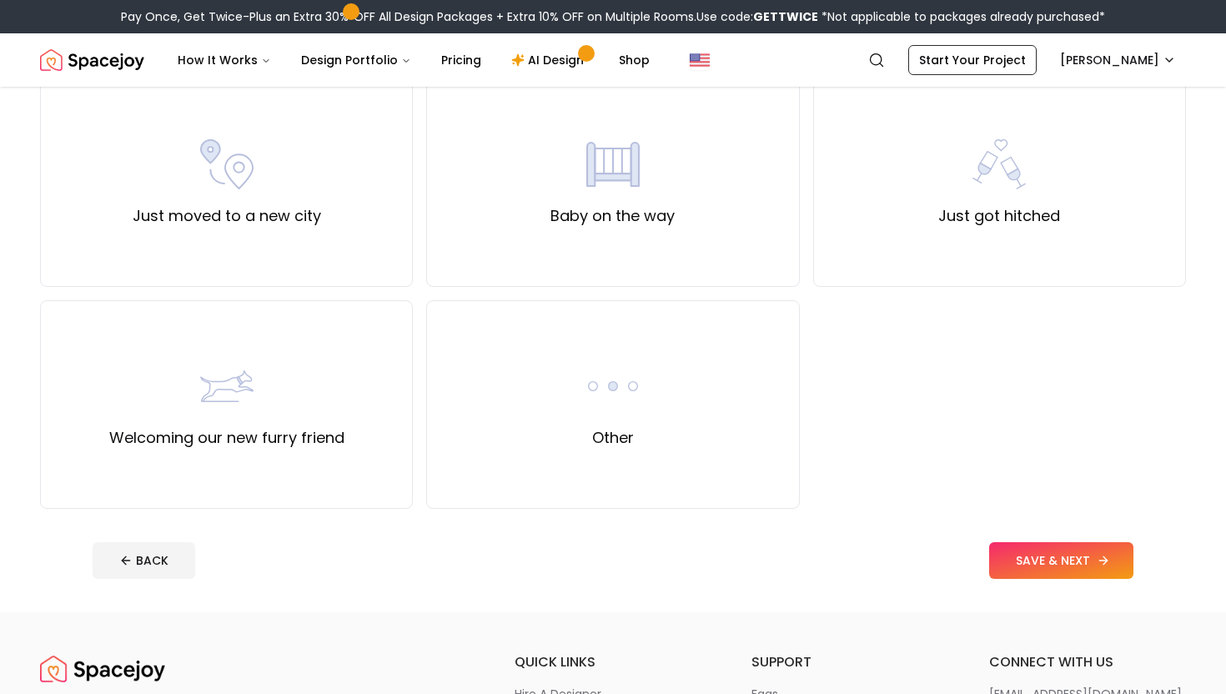
click at [1040, 559] on button "SAVE & NEXT" at bounding box center [1061, 560] width 144 height 37
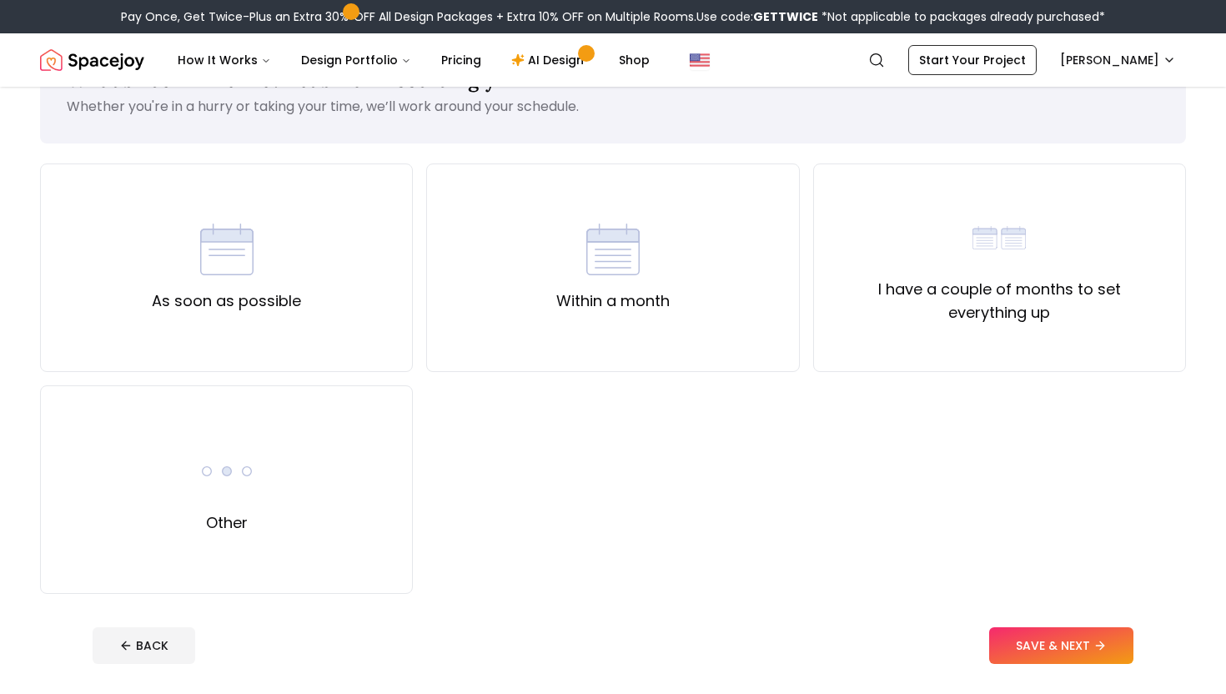
scroll to position [79, 0]
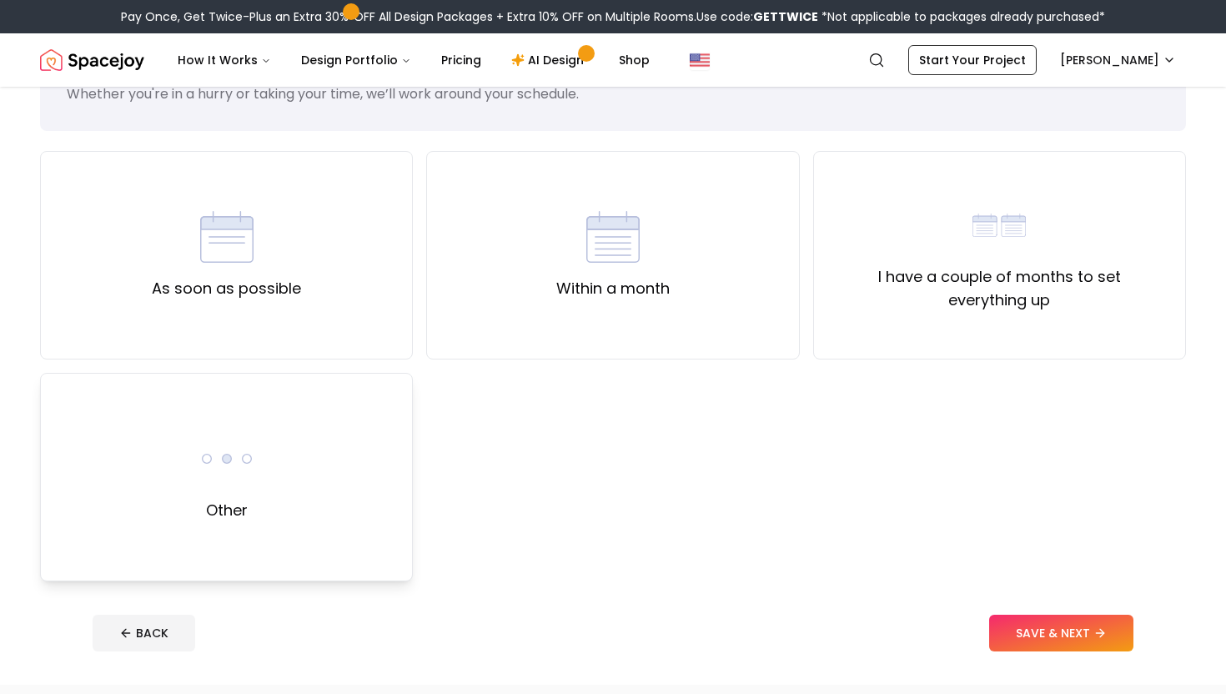
click at [277, 461] on div "Other" at bounding box center [226, 477] width 373 height 208
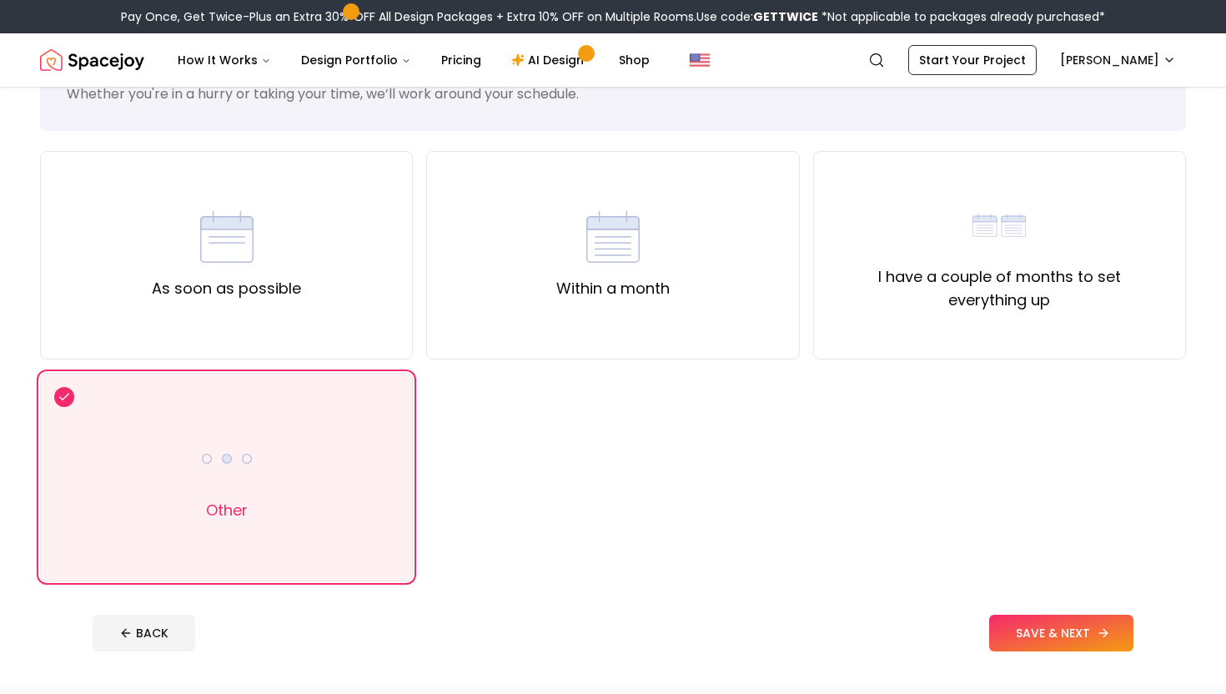
click at [1056, 626] on button "SAVE & NEXT" at bounding box center [1061, 633] width 144 height 37
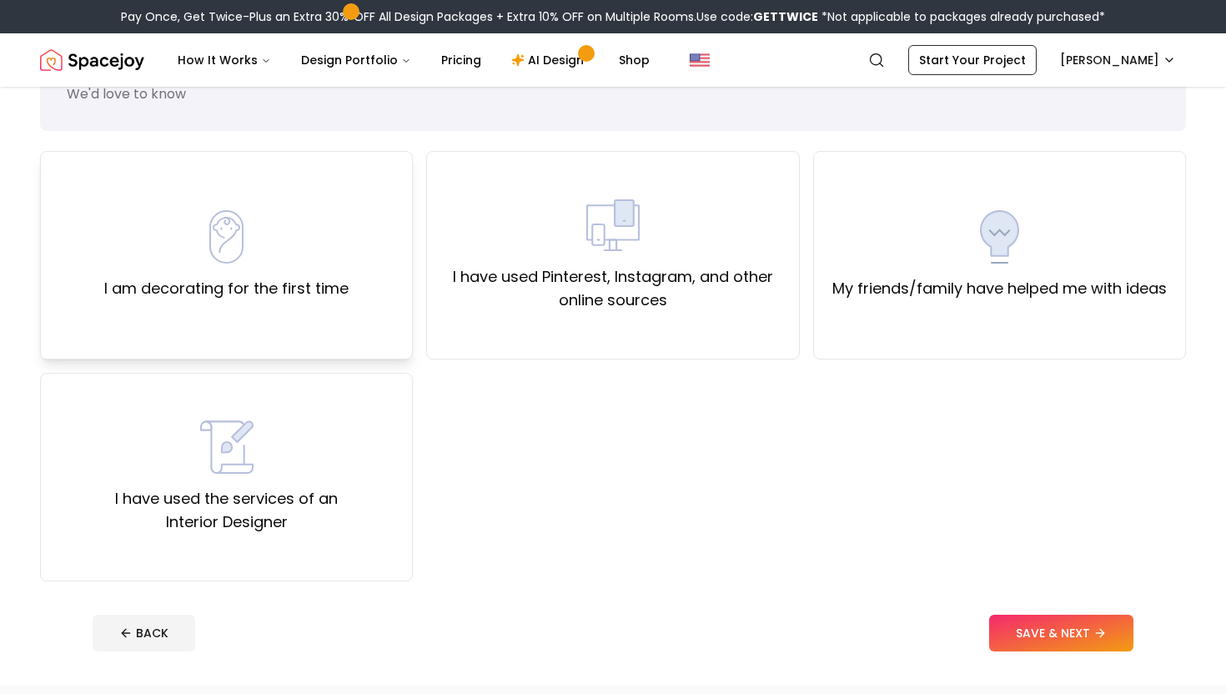
click at [375, 283] on div "I am decorating for the first time" at bounding box center [226, 255] width 373 height 208
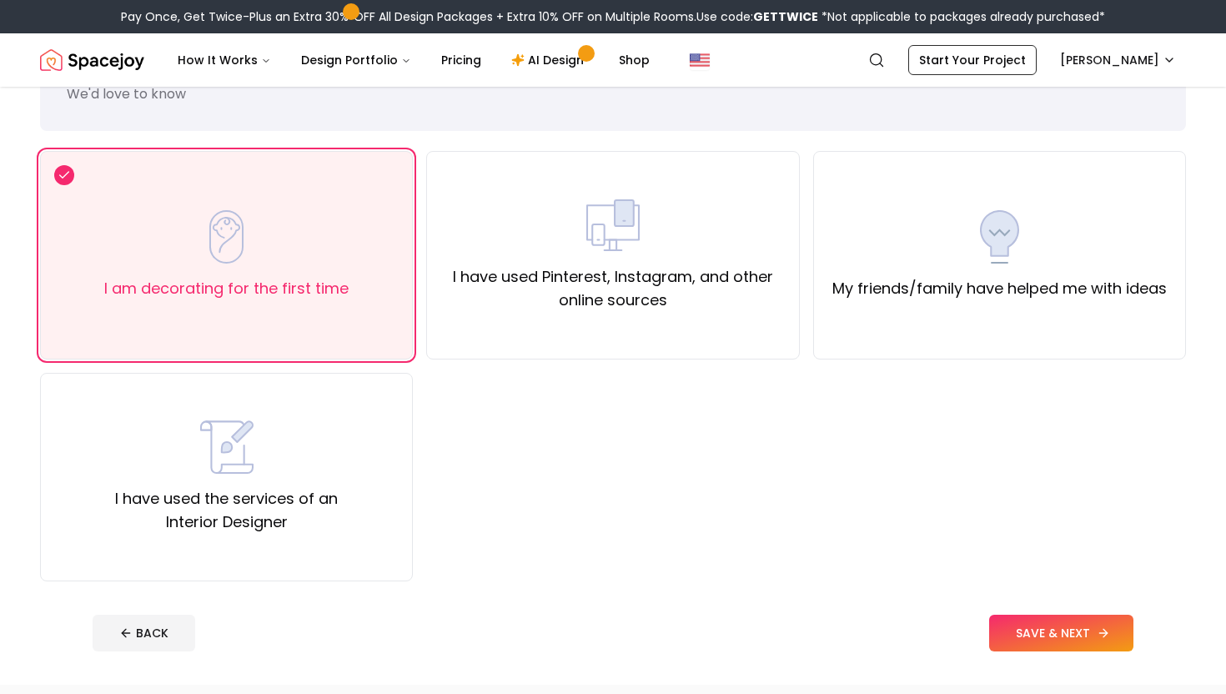
click at [1051, 637] on button "SAVE & NEXT" at bounding box center [1061, 633] width 144 height 37
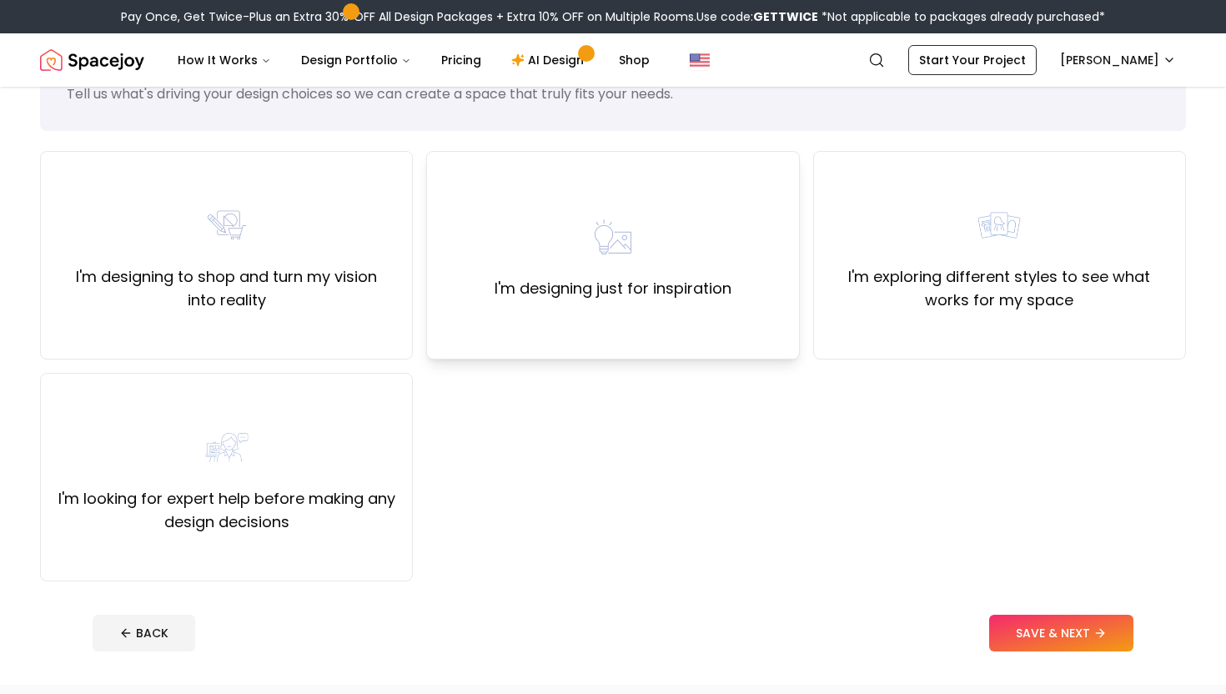
click at [539, 323] on div "I'm designing just for inspiration" at bounding box center [612, 255] width 373 height 208
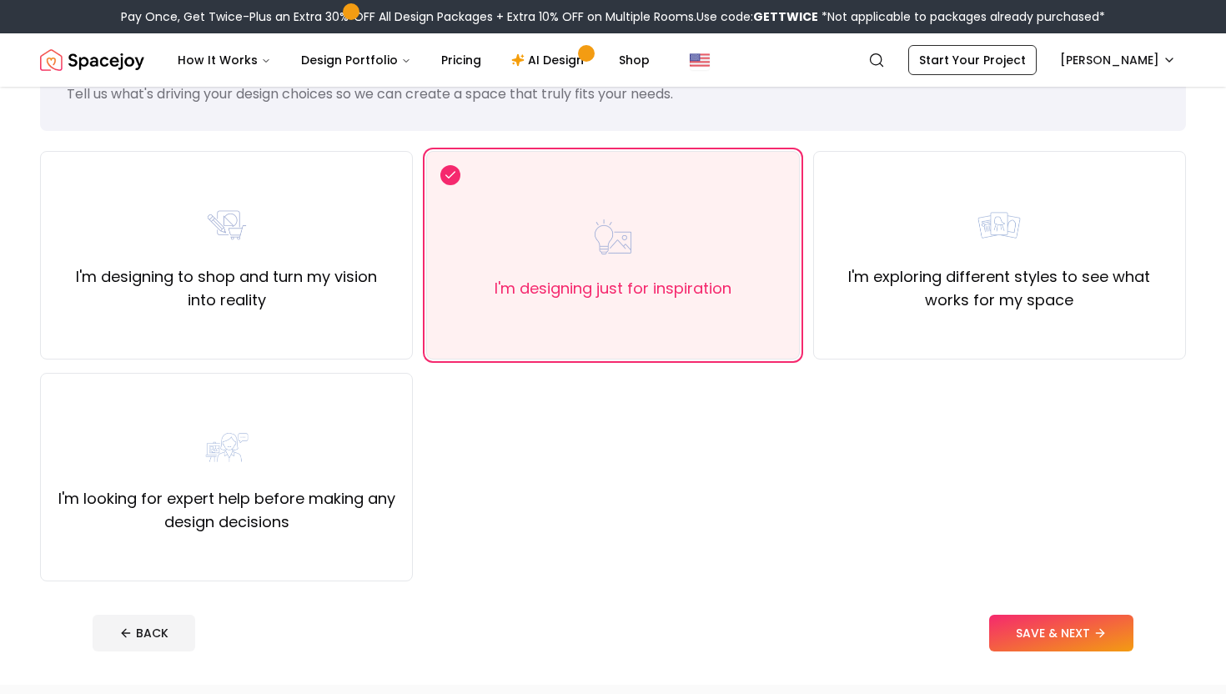
click at [987, 635] on div "BACK SAVE & NEXT" at bounding box center [613, 633] width 1041 height 37
click at [1005, 633] on button "SAVE & NEXT" at bounding box center [1061, 633] width 144 height 37
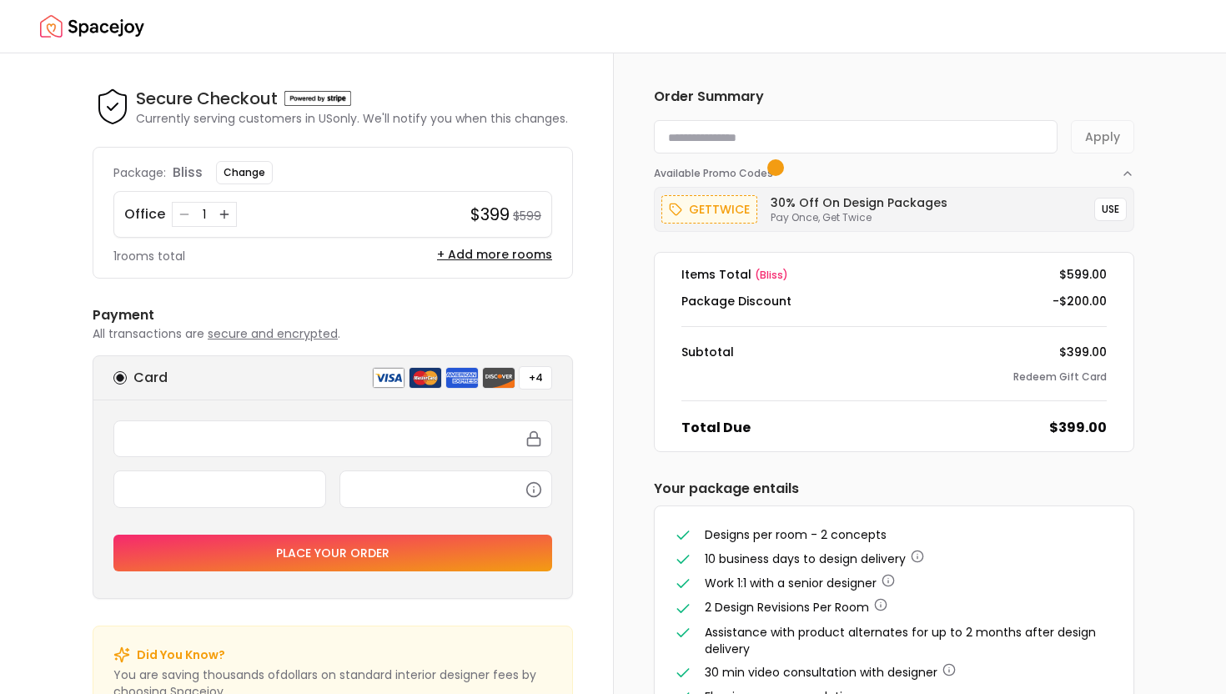
scroll to position [87, 0]
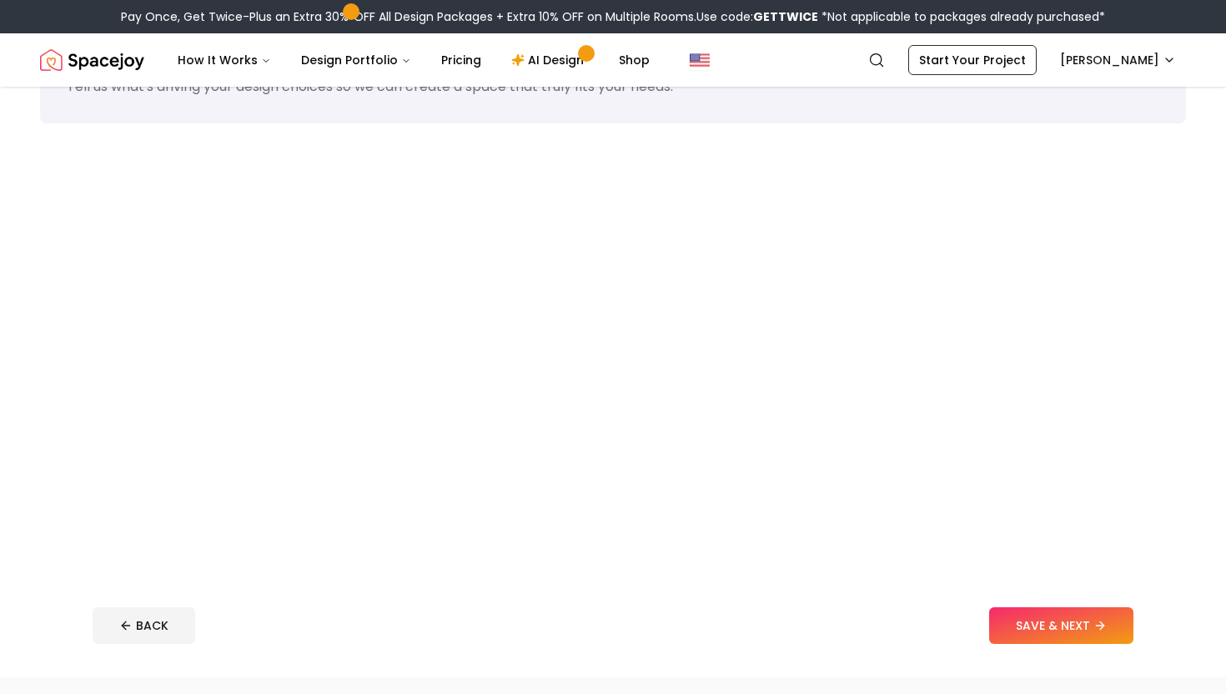
scroll to position [79, 0]
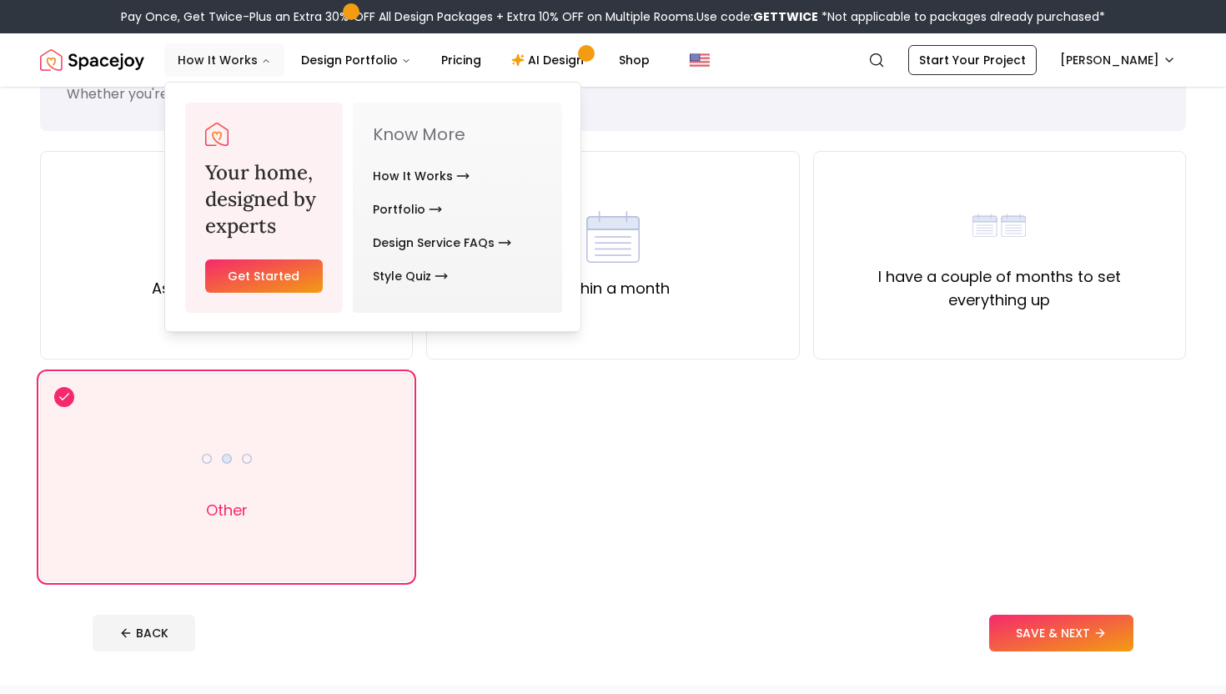
click at [253, 52] on button "How It Works" at bounding box center [224, 59] width 120 height 33
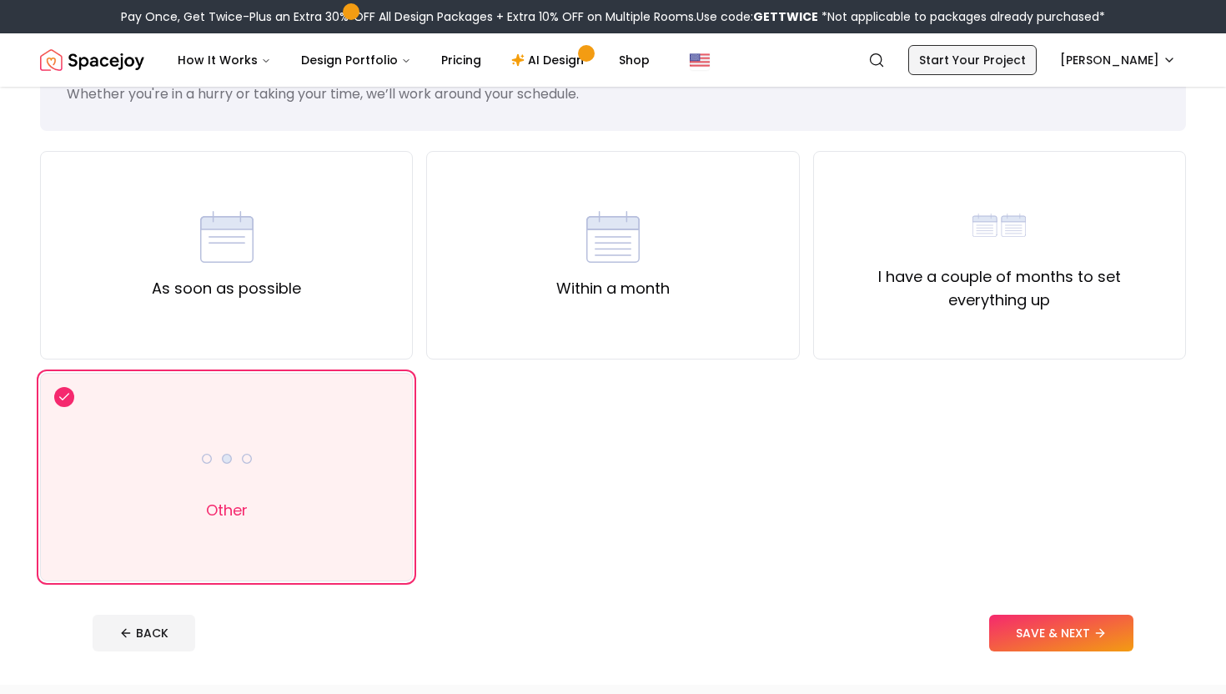
click at [974, 57] on link "Start Your Project" at bounding box center [972, 60] width 128 height 30
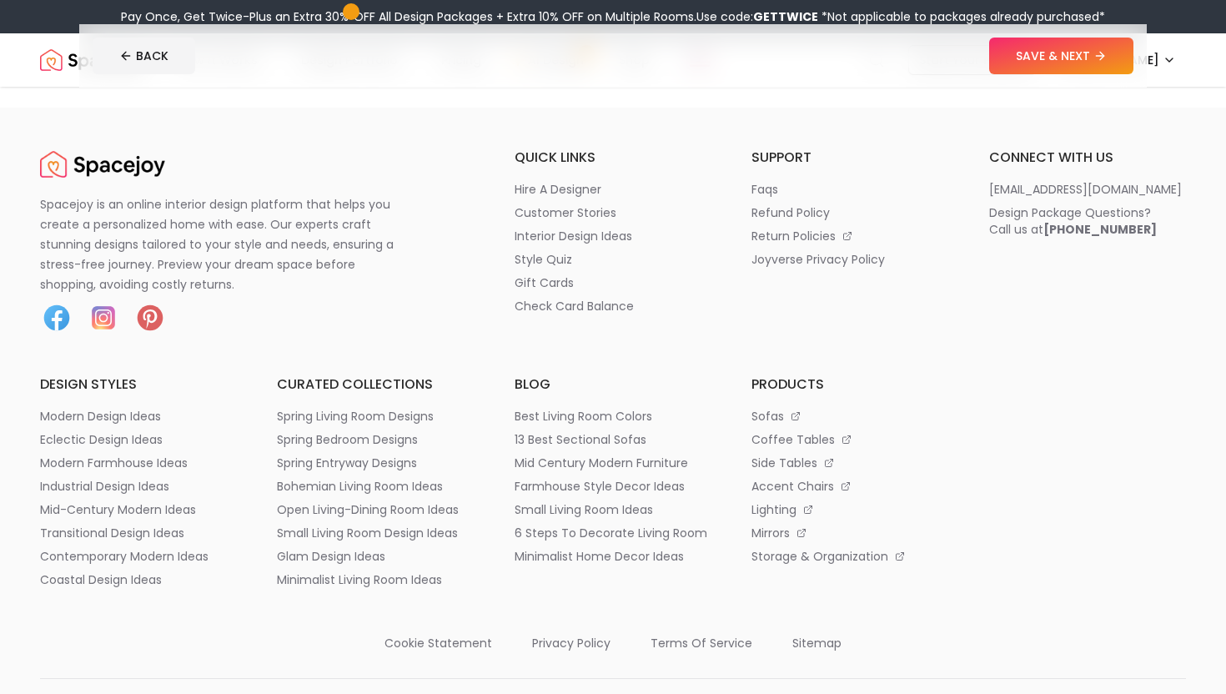
scroll to position [714, 0]
